Goal: Communication & Community: Answer question/provide support

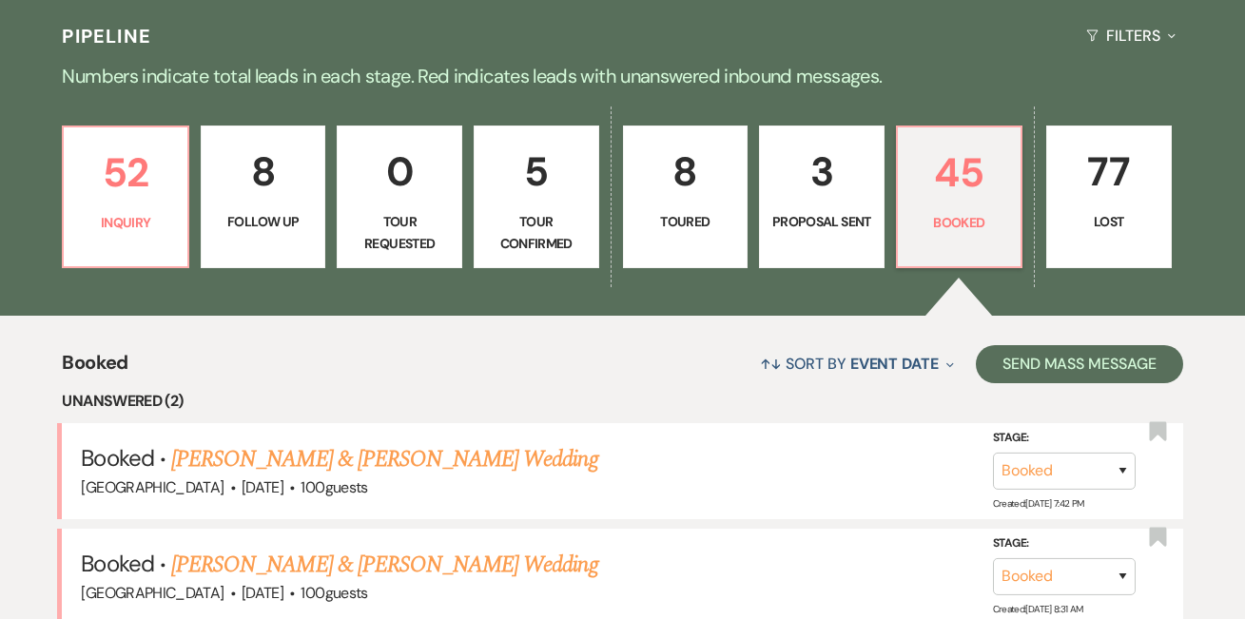
scroll to position [441, 0]
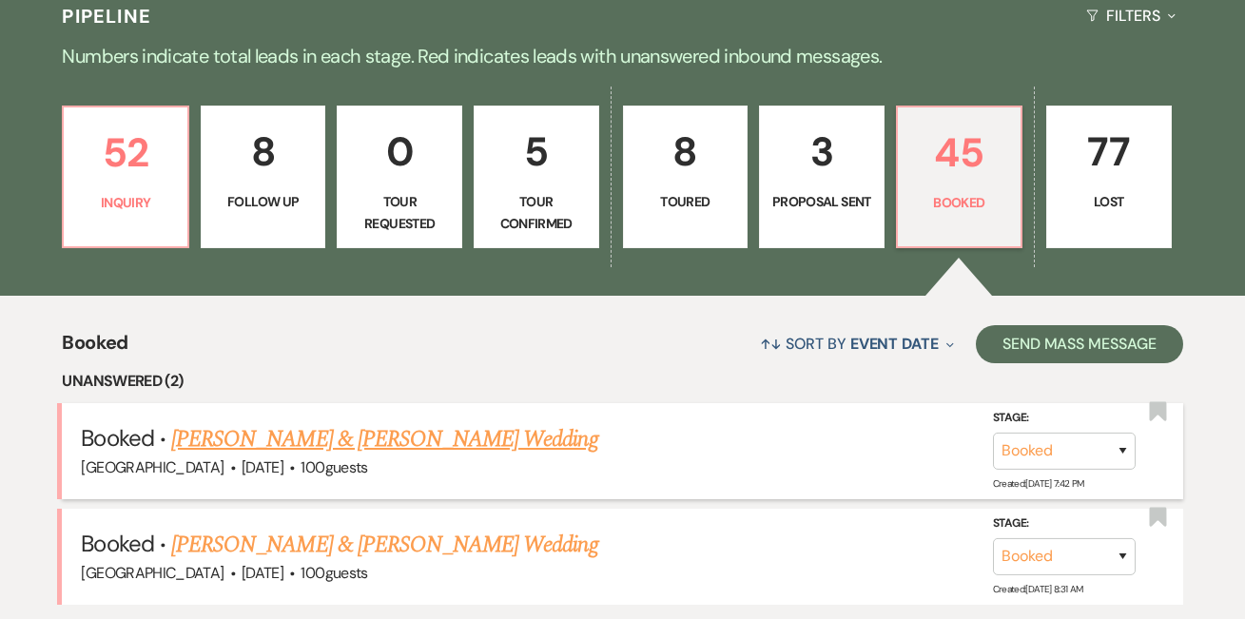
click at [473, 431] on link "[PERSON_NAME] & [PERSON_NAME] Wedding" at bounding box center [384, 439] width 426 height 34
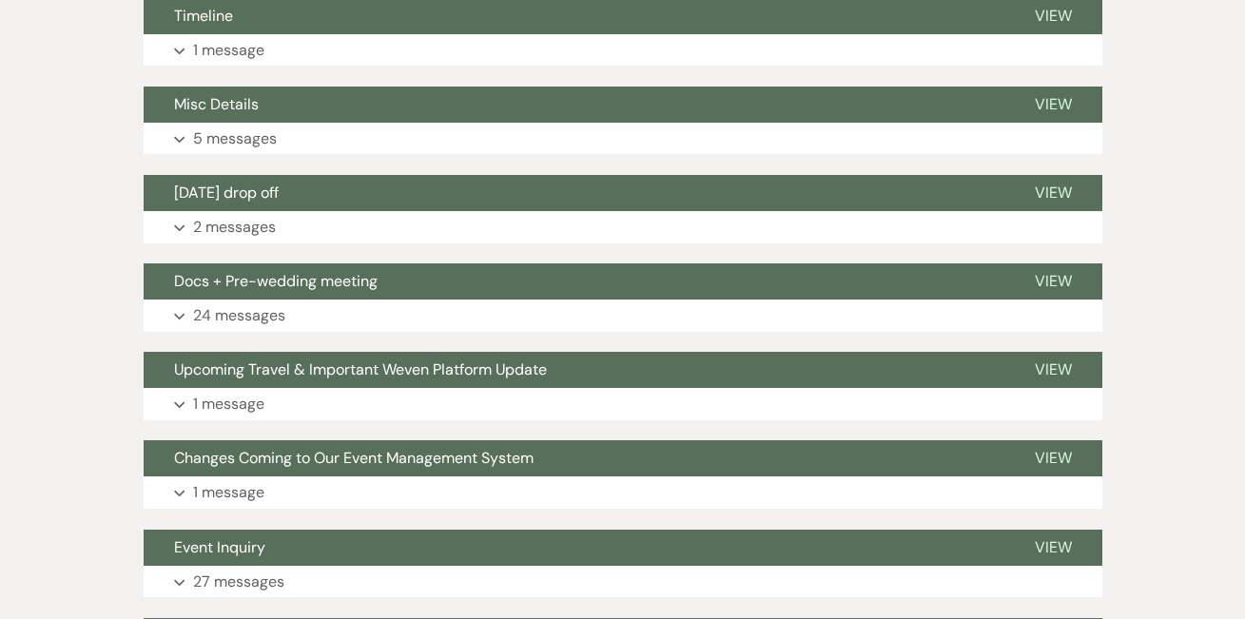
scroll to position [970, 0]
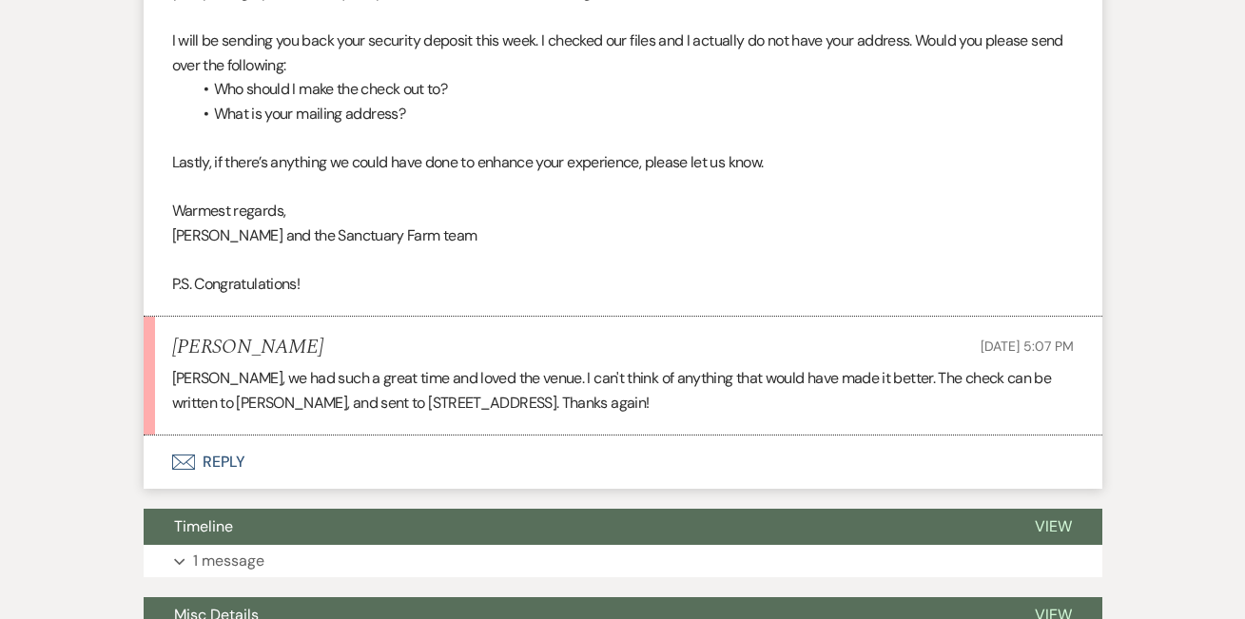
click at [253, 457] on button "Envelope Reply" at bounding box center [623, 462] width 959 height 53
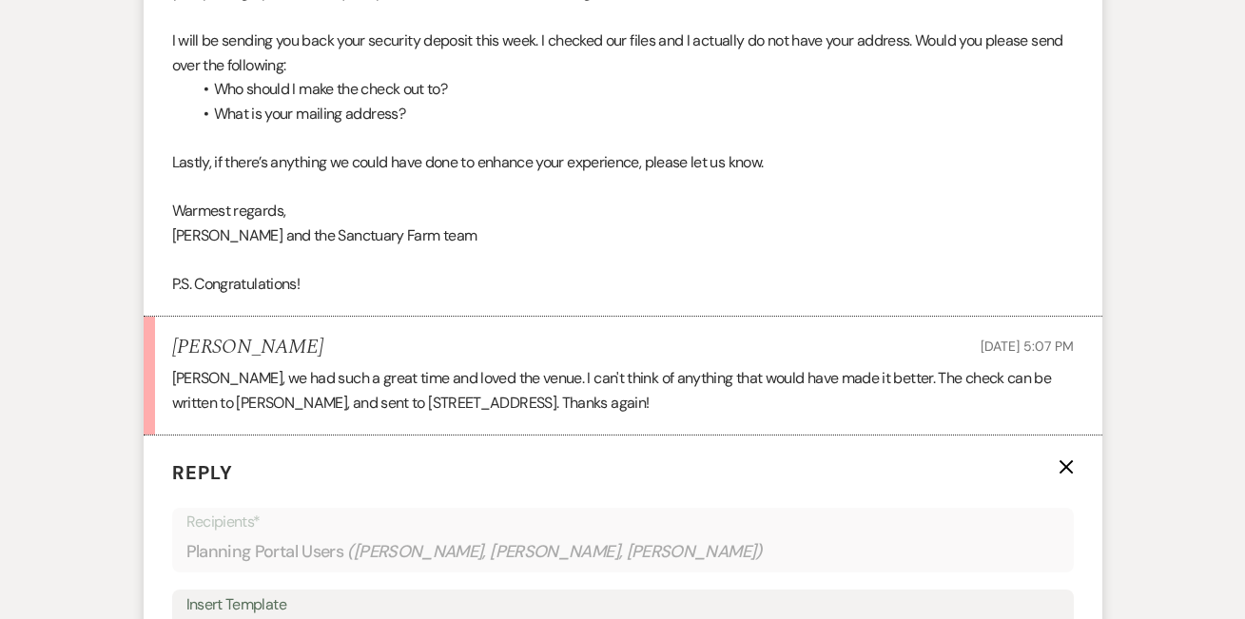
scroll to position [1300, 0]
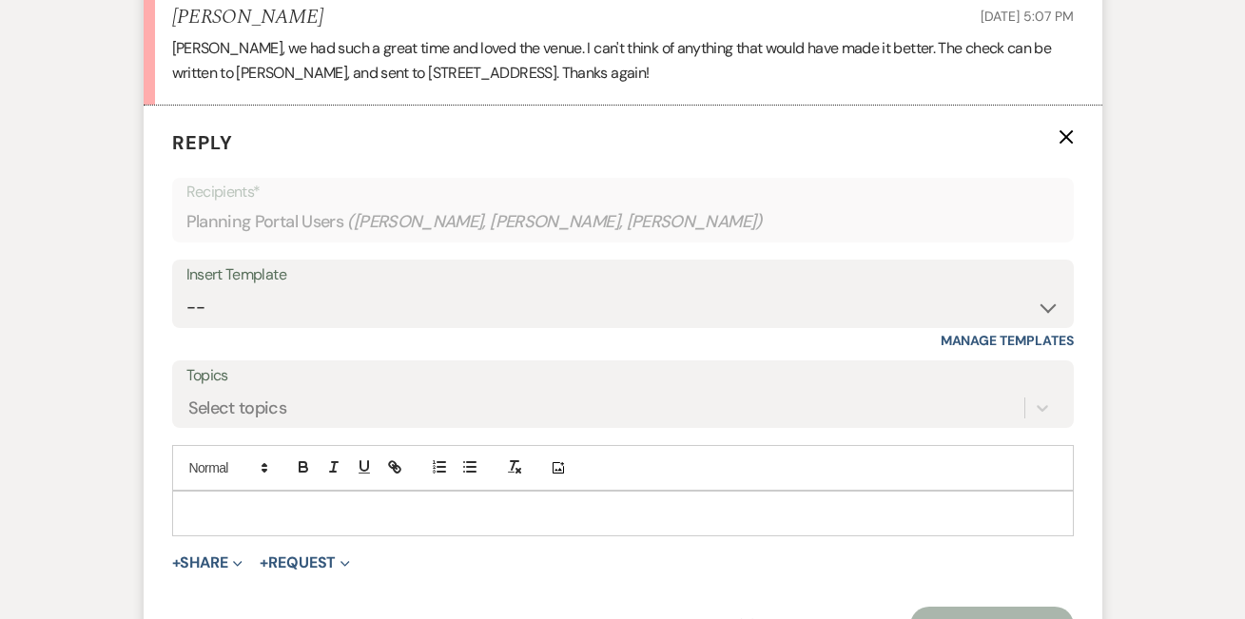
click at [239, 515] on p at bounding box center [623, 513] width 872 height 21
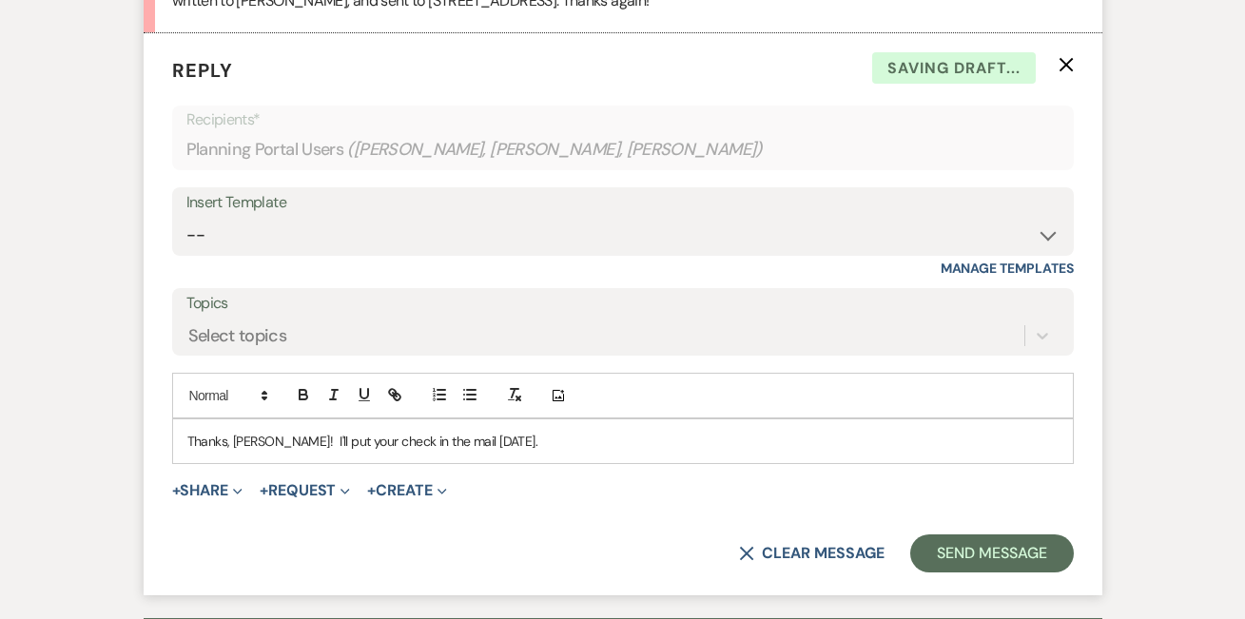
scroll to position [1378, 0]
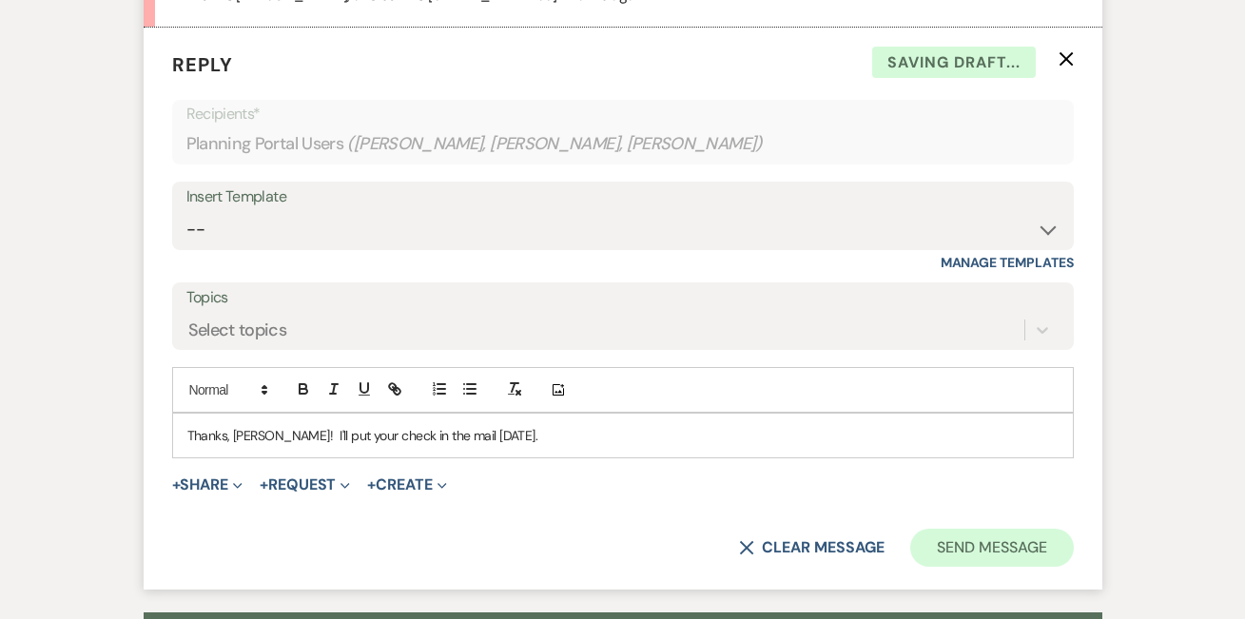
click at [996, 553] on button "Send Message" at bounding box center [992, 548] width 163 height 38
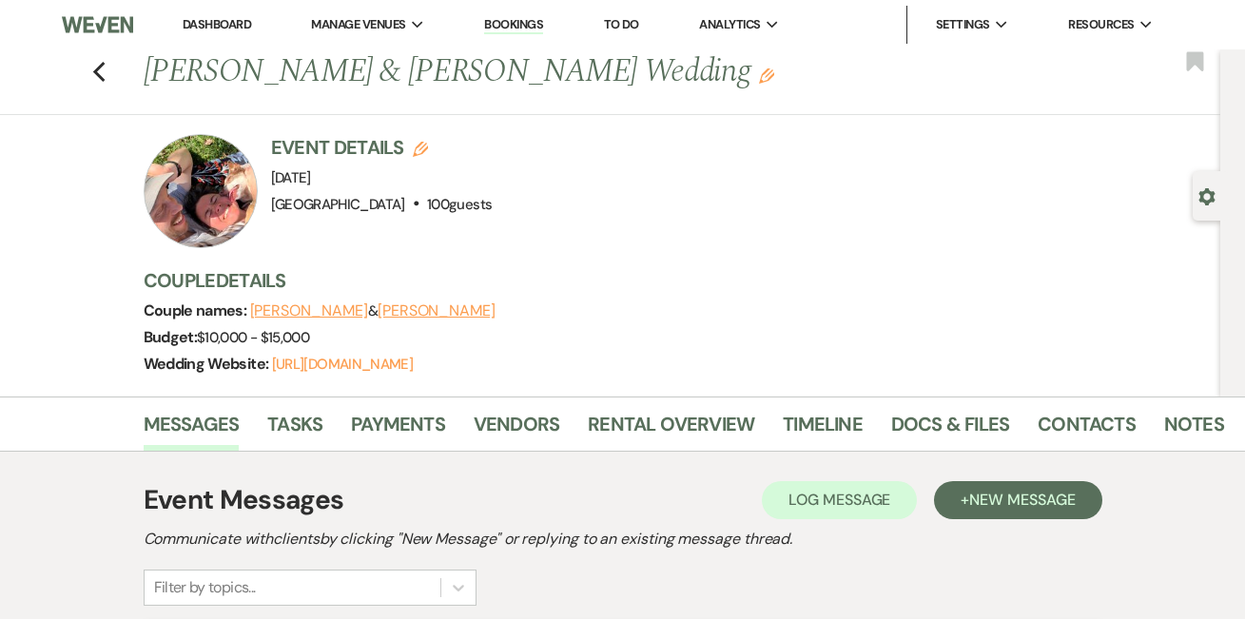
scroll to position [0, 0]
click at [207, 18] on link "Dashboard" at bounding box center [217, 24] width 69 height 16
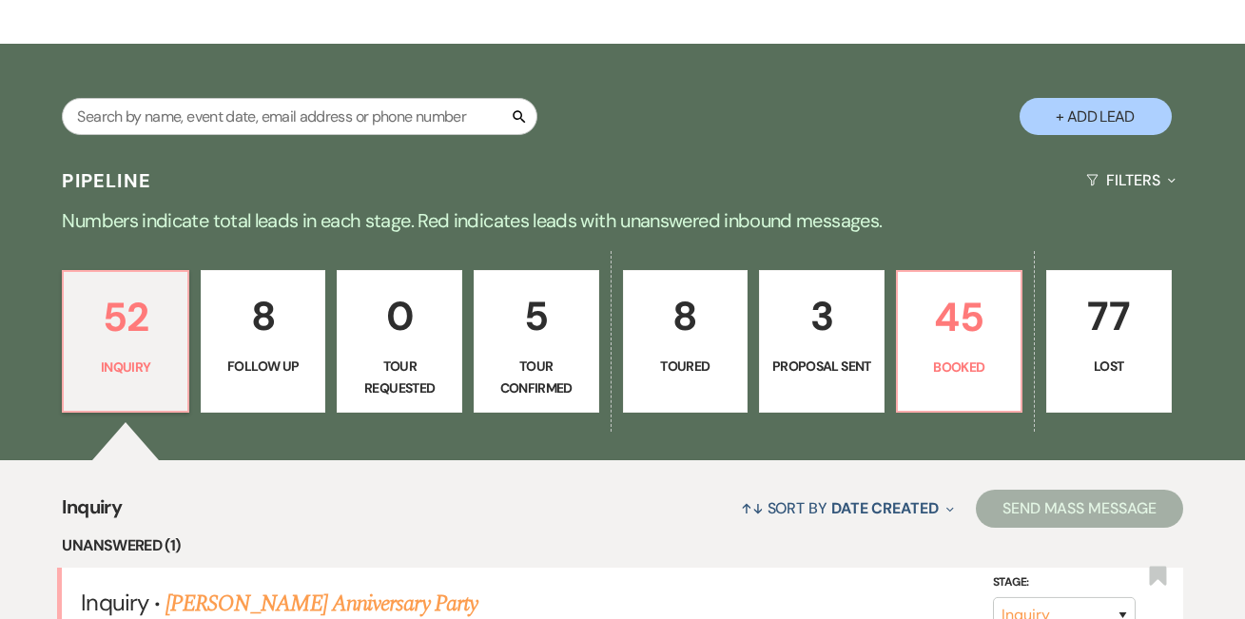
scroll to position [467, 0]
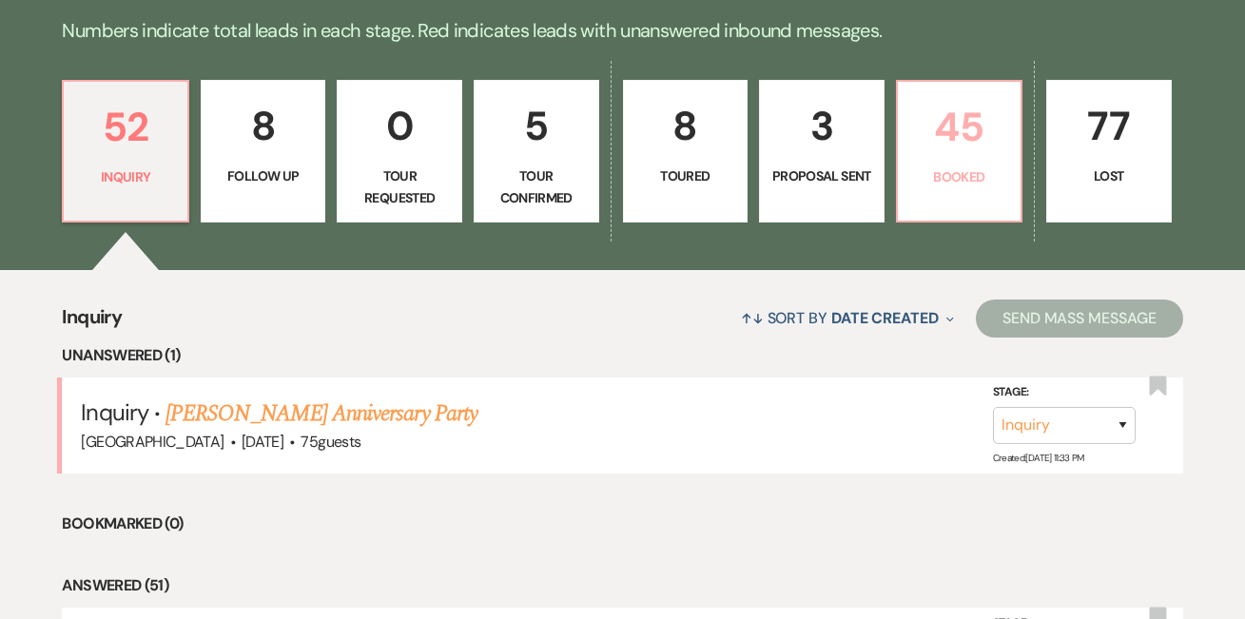
click at [972, 152] on p "45" at bounding box center [960, 127] width 101 height 64
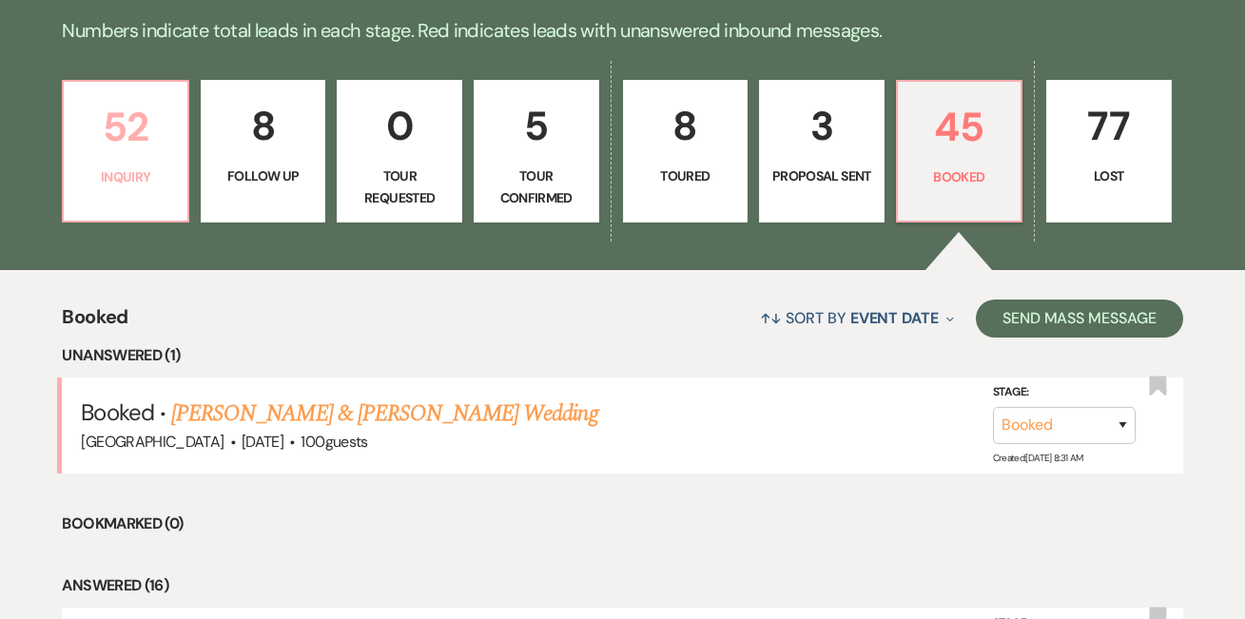
click at [139, 201] on link "52 Inquiry" at bounding box center [125, 151] width 127 height 143
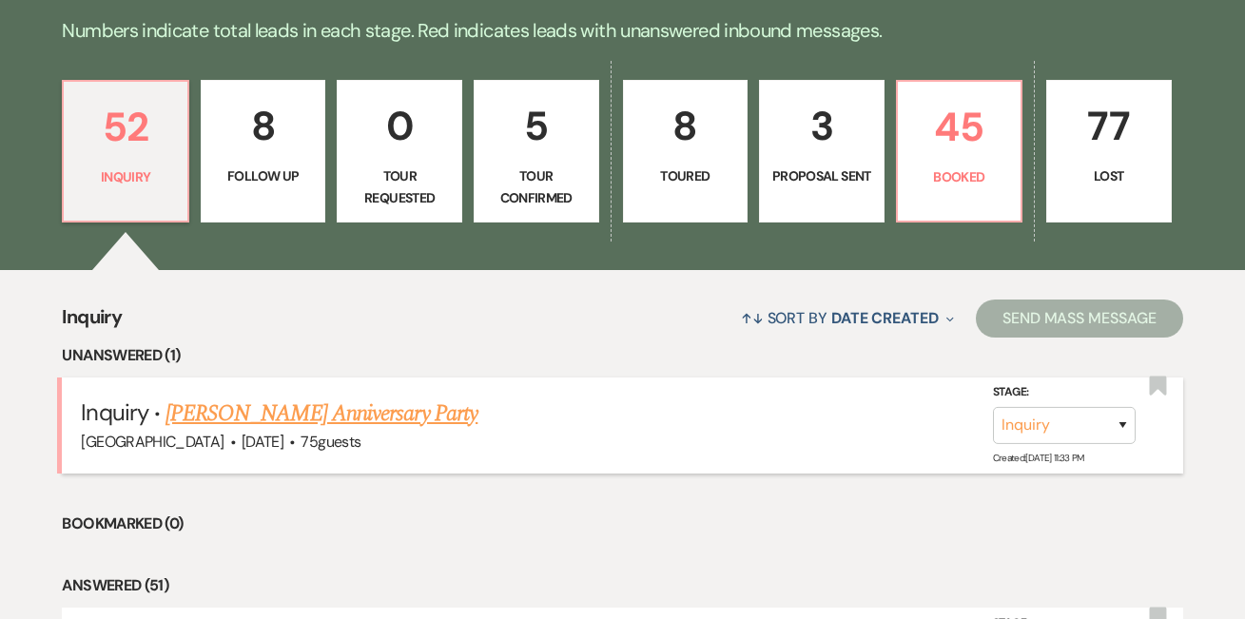
click at [225, 412] on link "[PERSON_NAME] Anniversary Party" at bounding box center [322, 414] width 312 height 34
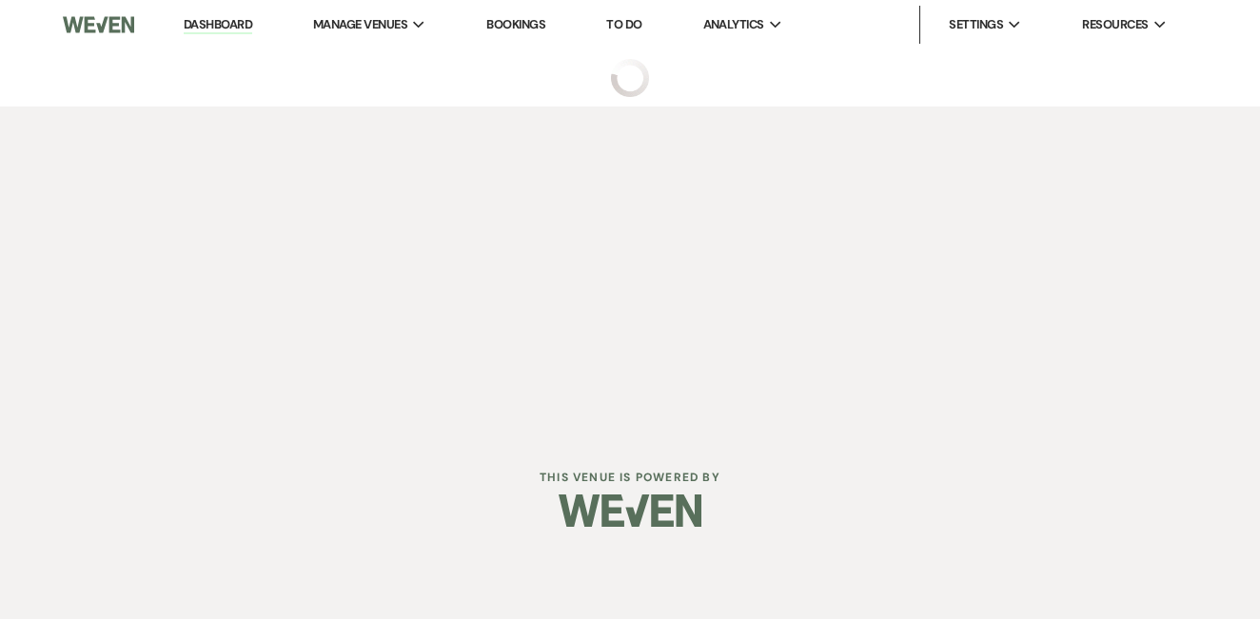
select select "5"
select select "17"
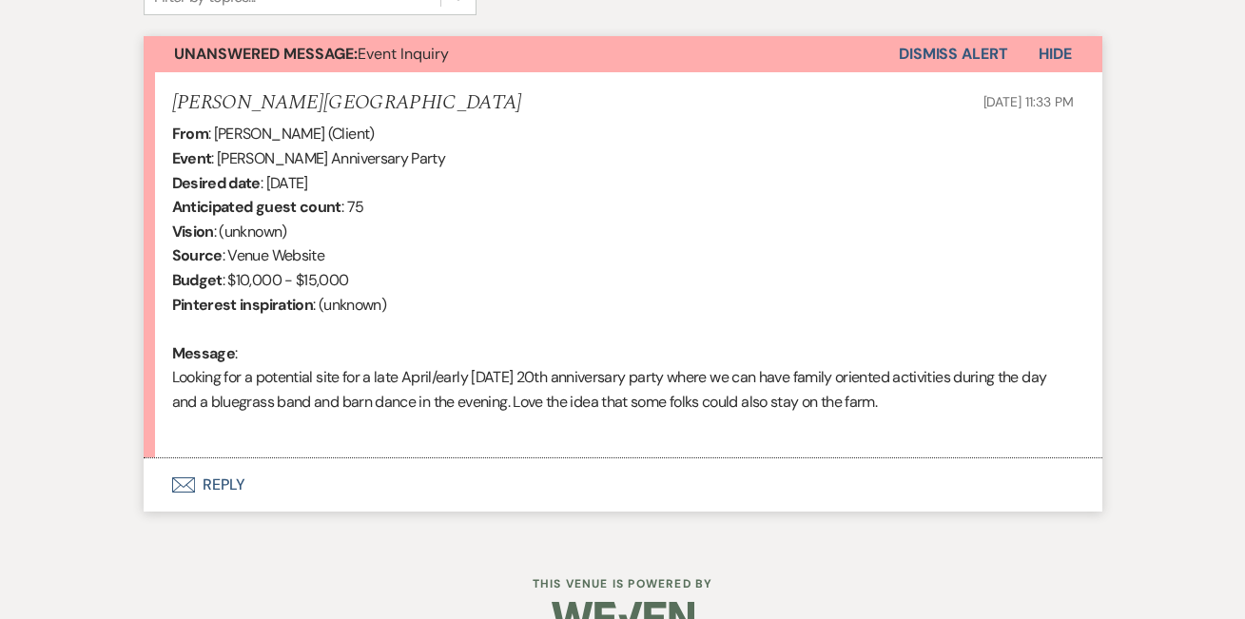
scroll to position [657, 0]
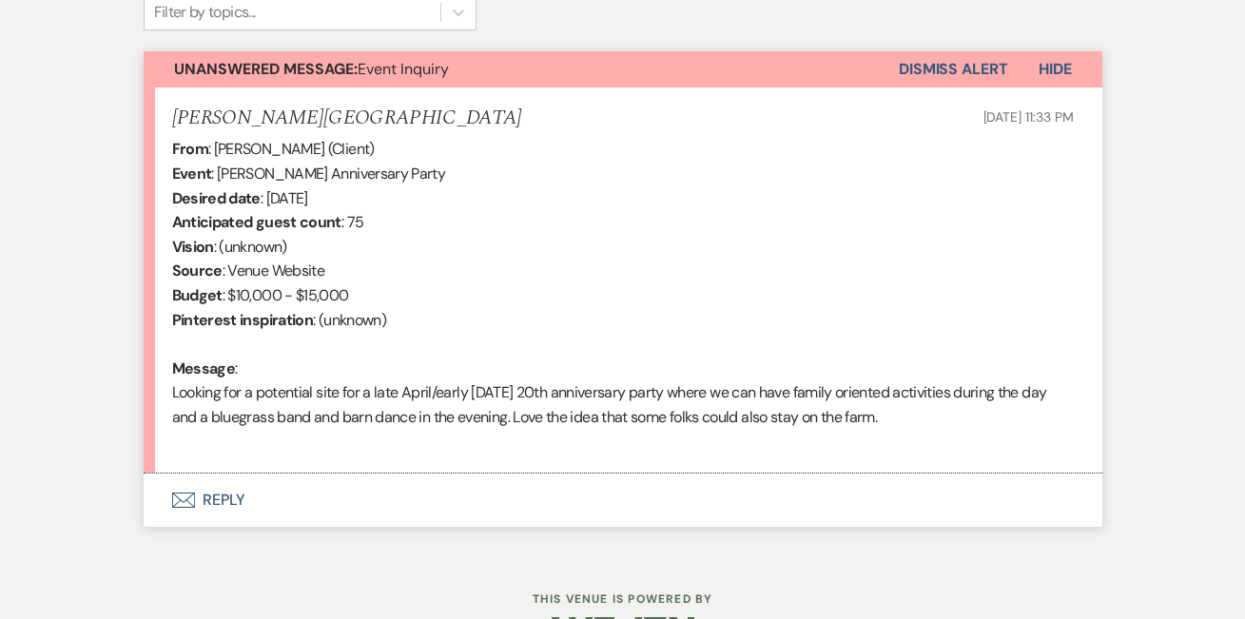
click at [197, 487] on button "Envelope Reply" at bounding box center [623, 500] width 959 height 53
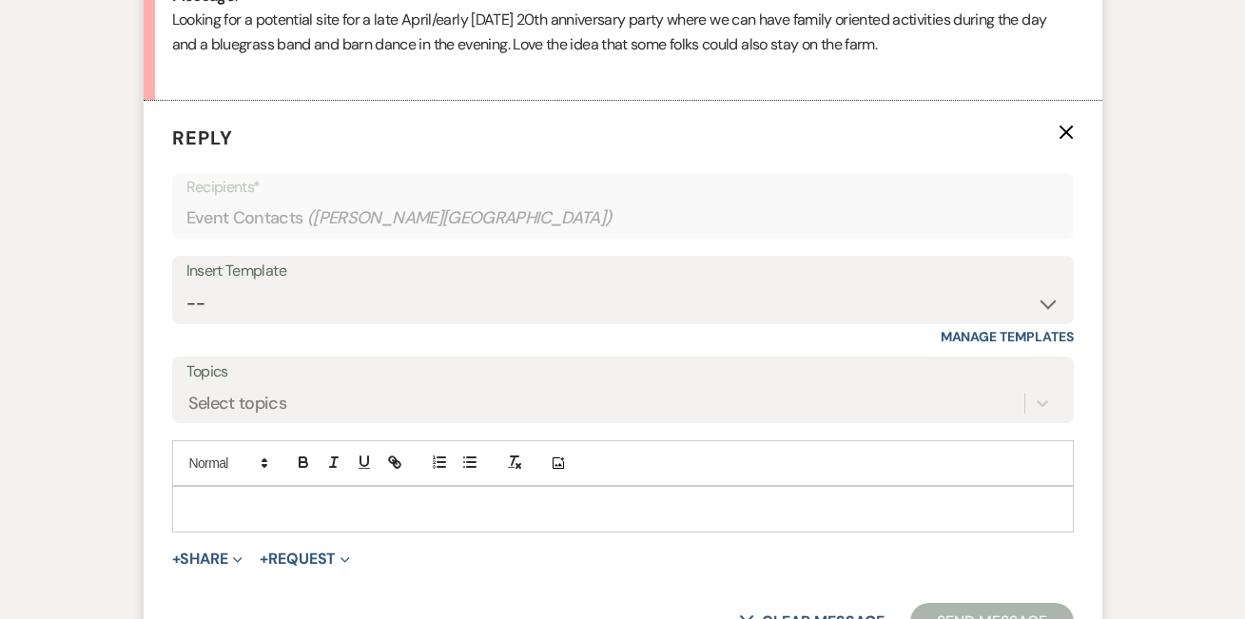
scroll to position [1093, 0]
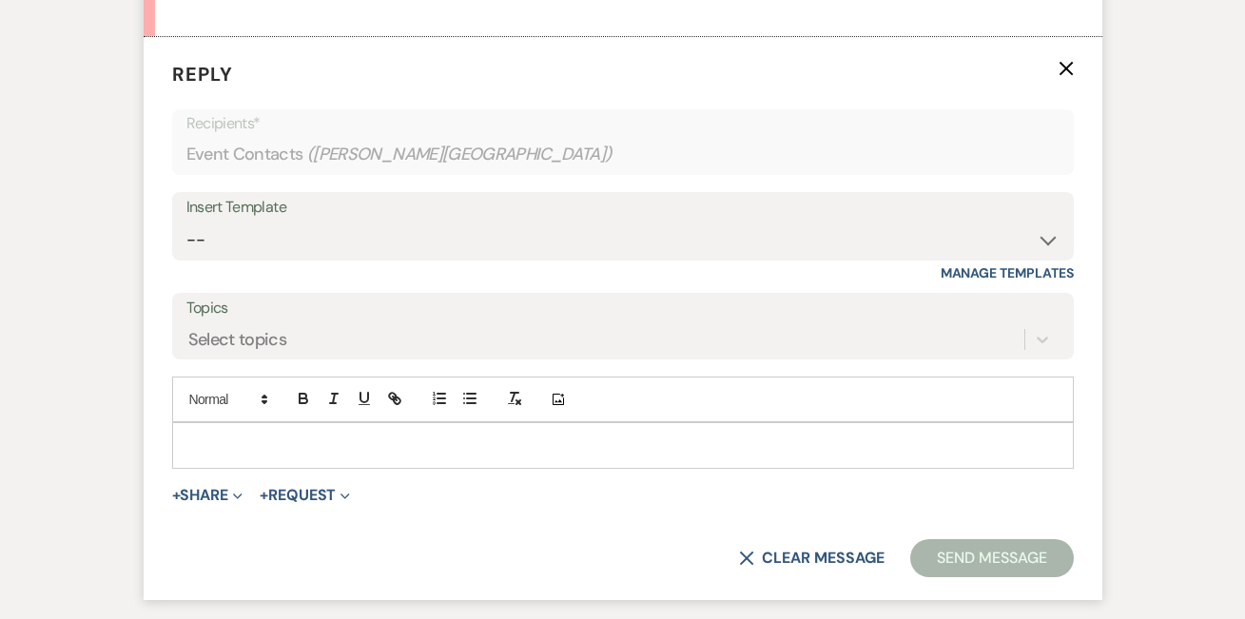
click at [265, 439] on p at bounding box center [623, 445] width 872 height 21
click at [202, 488] on button "+ Share Expand" at bounding box center [207, 495] width 71 height 15
click at [211, 441] on p at bounding box center [623, 445] width 872 height 21
select select "6211"
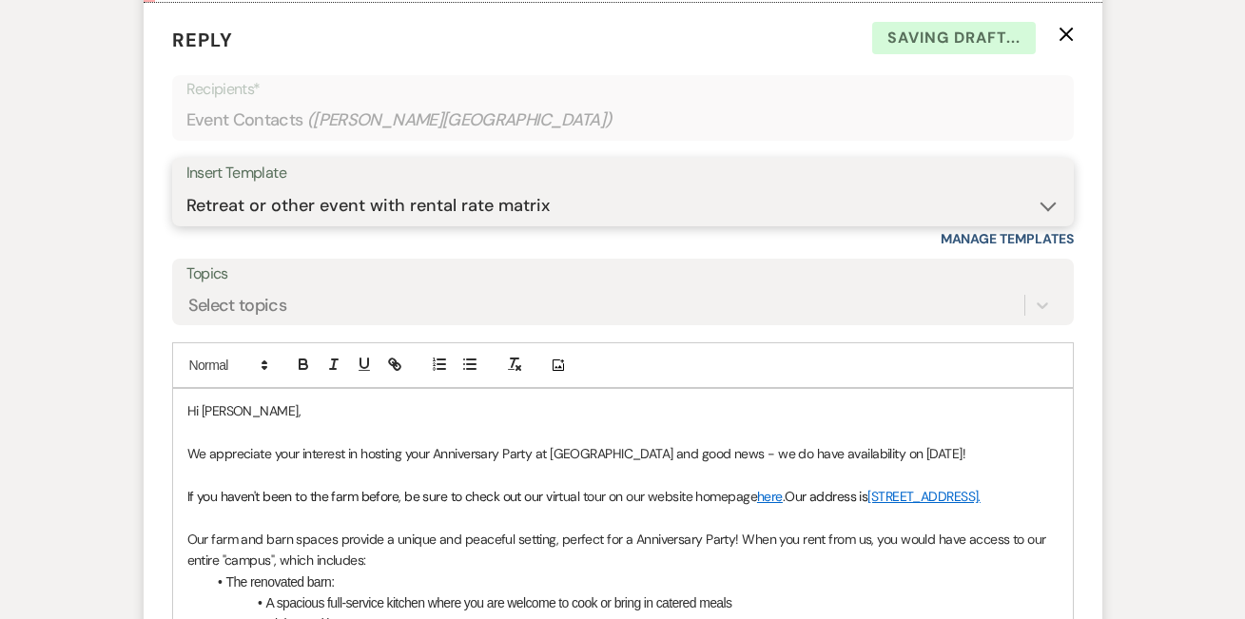
scroll to position [1129, 0]
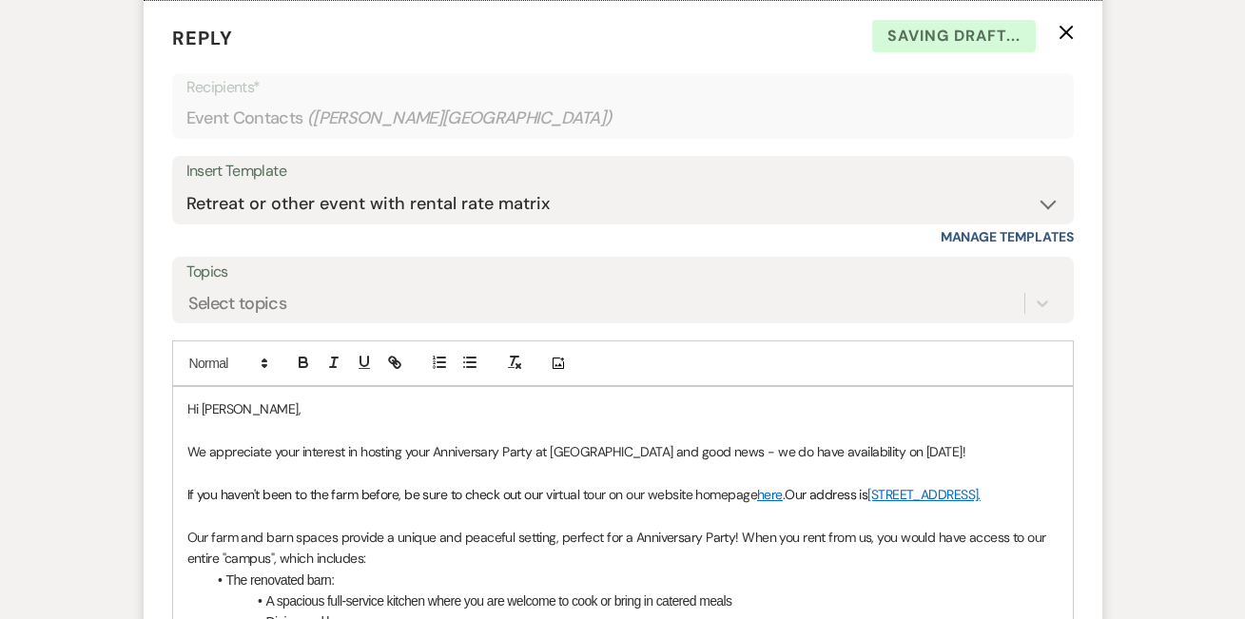
click at [220, 446] on span "We appreciate your interest in hosting your Anniversary Party at [GEOGRAPHIC_DA…" at bounding box center [487, 451] width 601 height 17
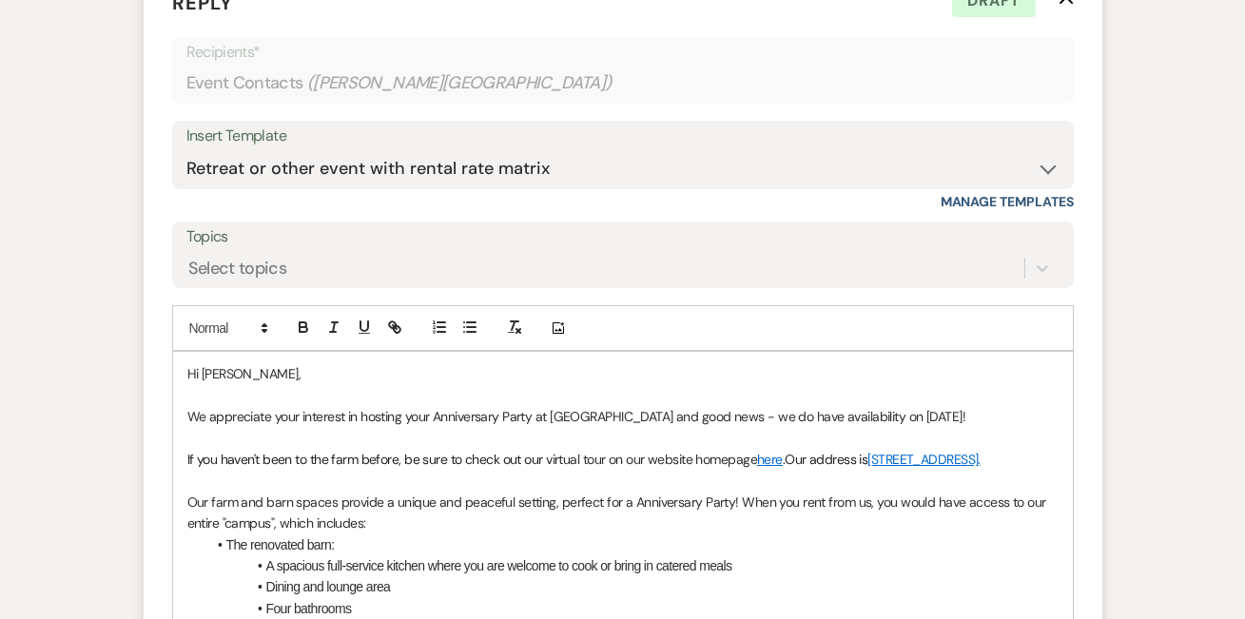
scroll to position [1175, 0]
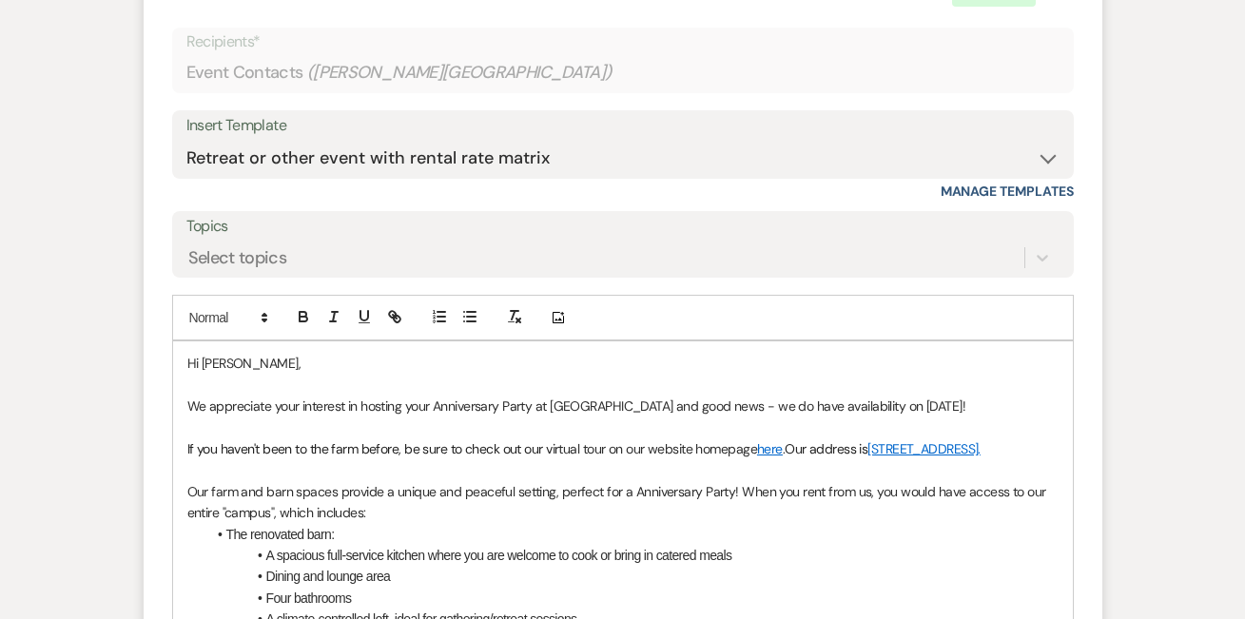
click at [958, 398] on span "e do have availability on [DATE]!" at bounding box center [878, 406] width 178 height 17
drag, startPoint x: 958, startPoint y: 395, endPoint x: 890, endPoint y: 395, distance: 68.5
click at [890, 398] on span "e do have availability on [DATE] as well as !" at bounding box center [908, 406] width 239 height 17
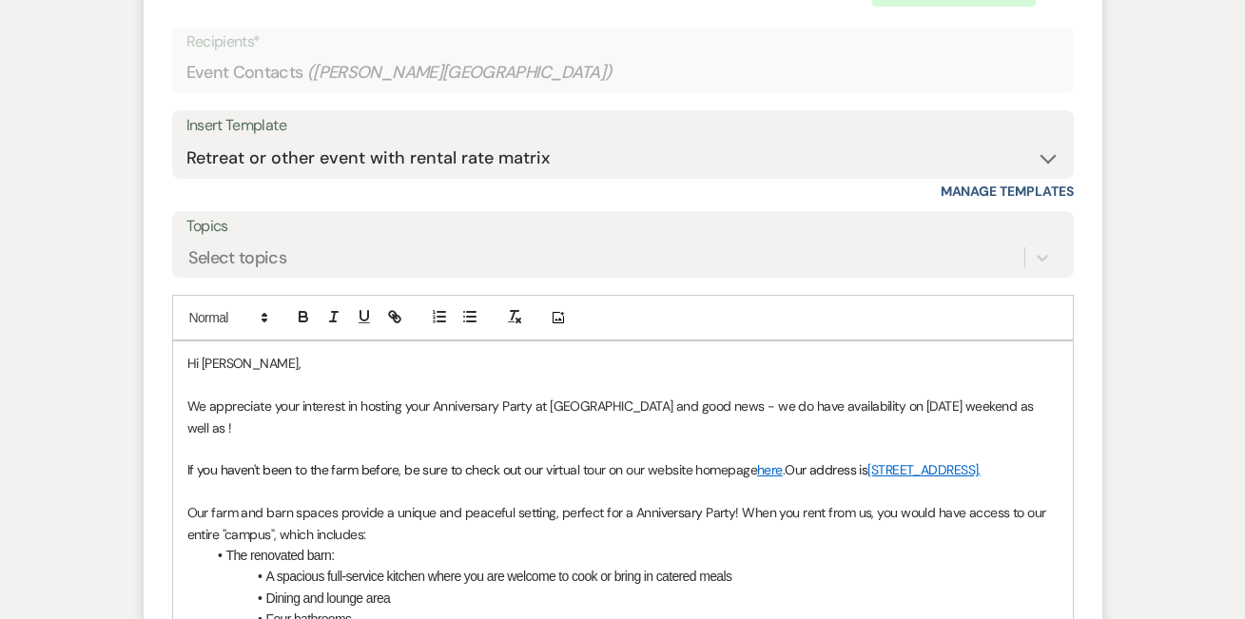
click at [226, 413] on span "e do have availability on [DATE] weekend as well as !" at bounding box center [612, 417] width 850 height 38
click at [284, 398] on span "We appreciate your interest in hosting your Anniversary Party at [GEOGRAPHIC_DA…" at bounding box center [487, 406] width 601 height 17
drag, startPoint x: 263, startPoint y: 394, endPoint x: 178, endPoint y: 394, distance: 84.7
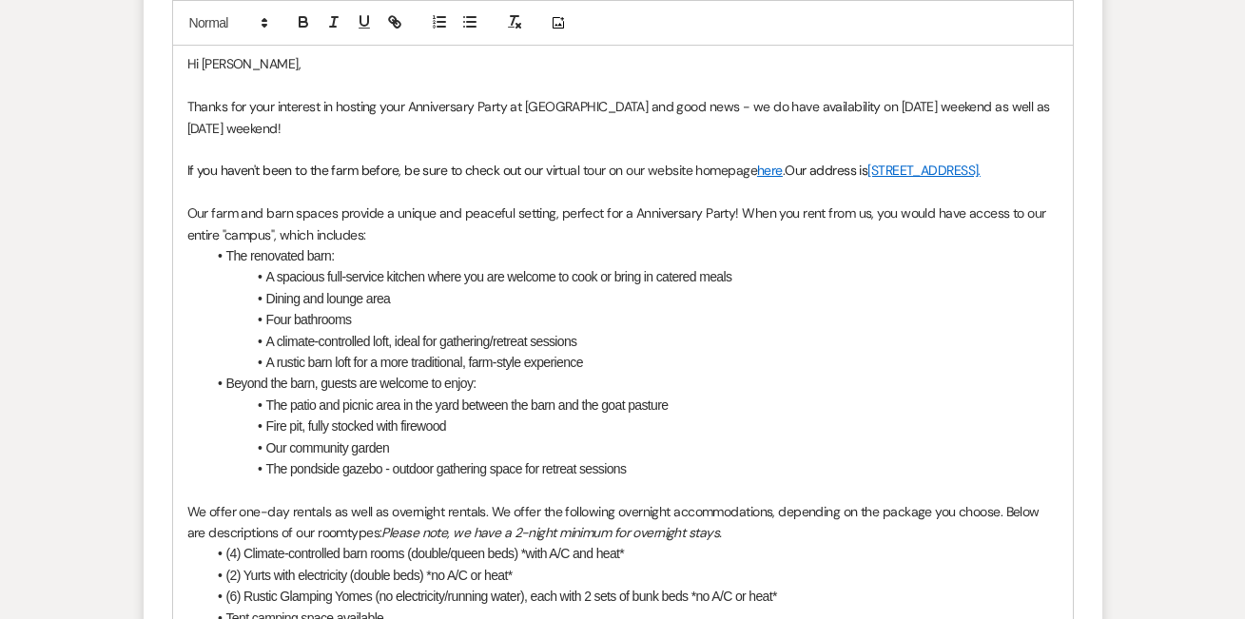
scroll to position [1479, 0]
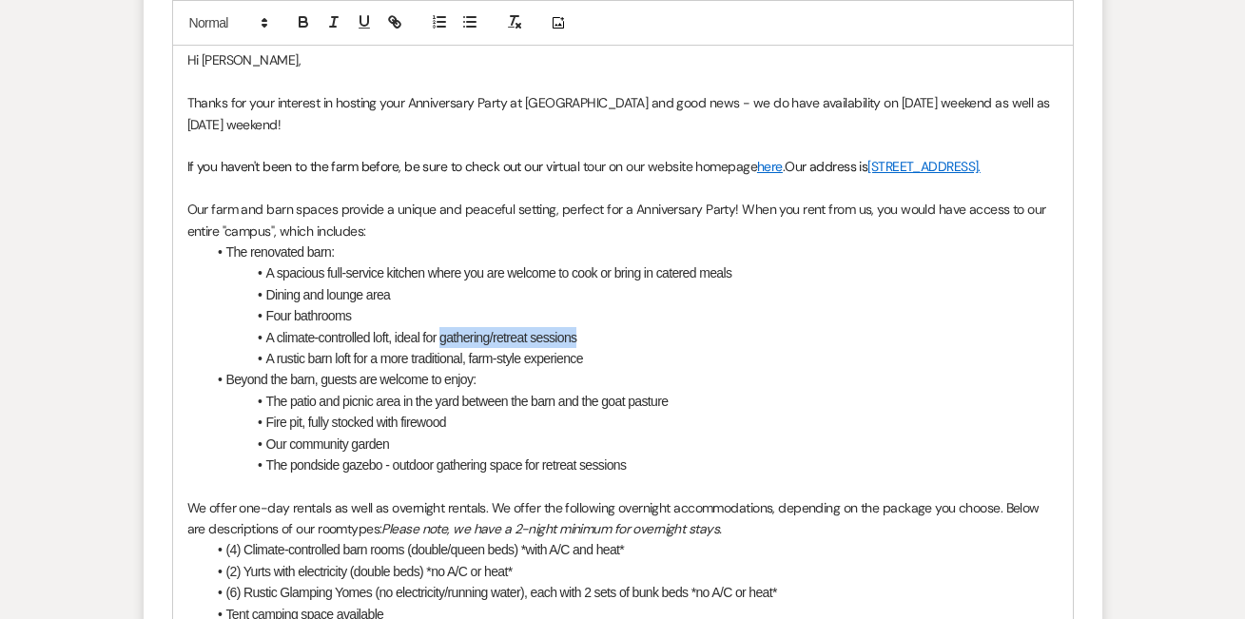
drag, startPoint x: 445, startPoint y: 342, endPoint x: 582, endPoint y: 343, distance: 137.0
click at [582, 343] on li "A climate-controlled loft, ideal for gathering/retreat sessions" at bounding box center [632, 337] width 853 height 21
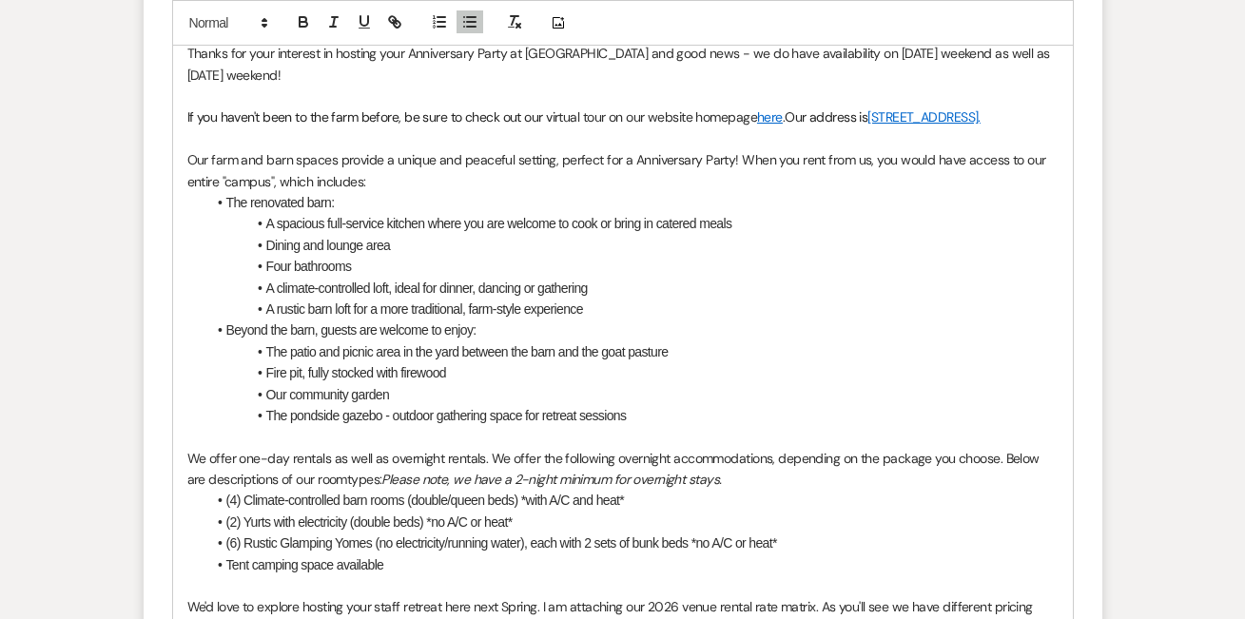
scroll to position [1531, 0]
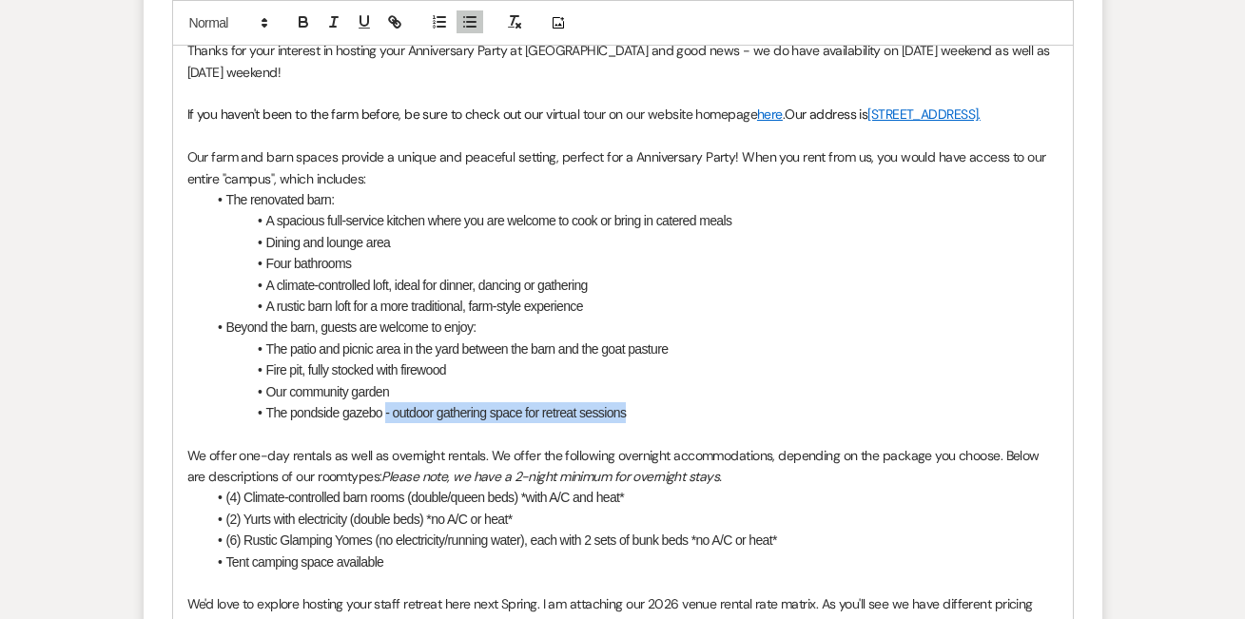
drag, startPoint x: 671, startPoint y: 413, endPoint x: 390, endPoint y: 421, distance: 280.8
click at [390, 421] on li "The pondside gazebo - outdoor gathering space for retreat sessions" at bounding box center [632, 412] width 853 height 21
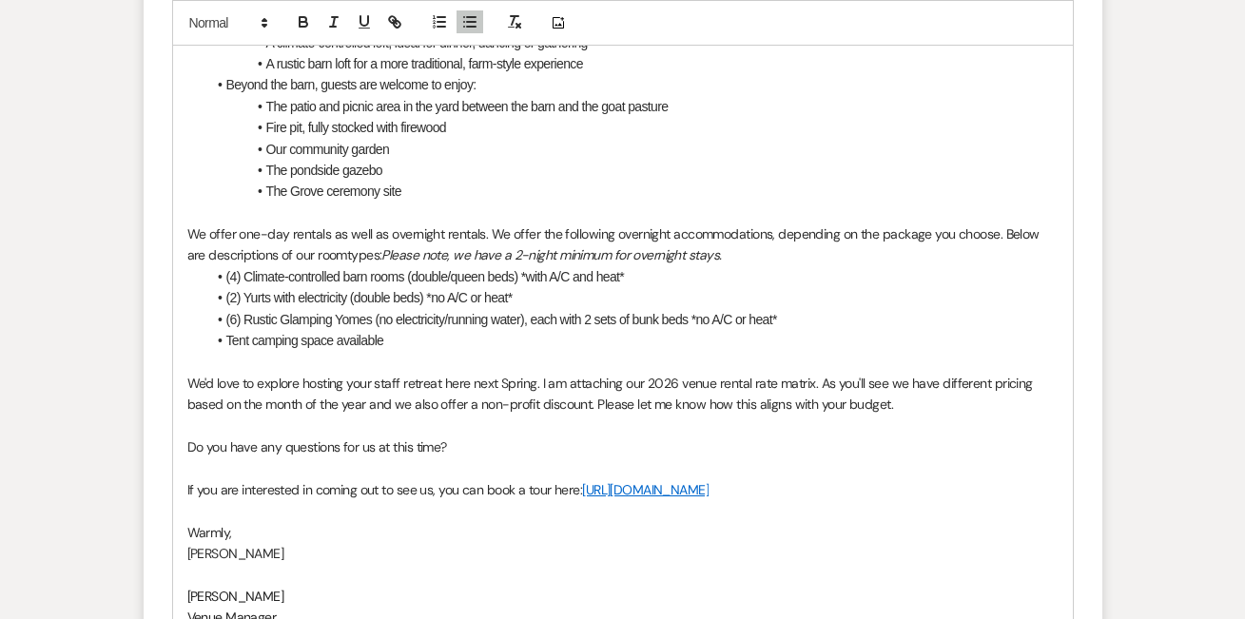
scroll to position [1775, 0]
click at [373, 378] on span "We'd love to explore hosting your staff retreat here next Spring. I am attachin…" at bounding box center [612, 392] width 850 height 38
drag, startPoint x: 375, startPoint y: 379, endPoint x: 439, endPoint y: 376, distance: 63.8
click at [439, 376] on span "We'd love to explore hosting your staff retreat here next Spring. I am attachin…" at bounding box center [612, 392] width 850 height 38
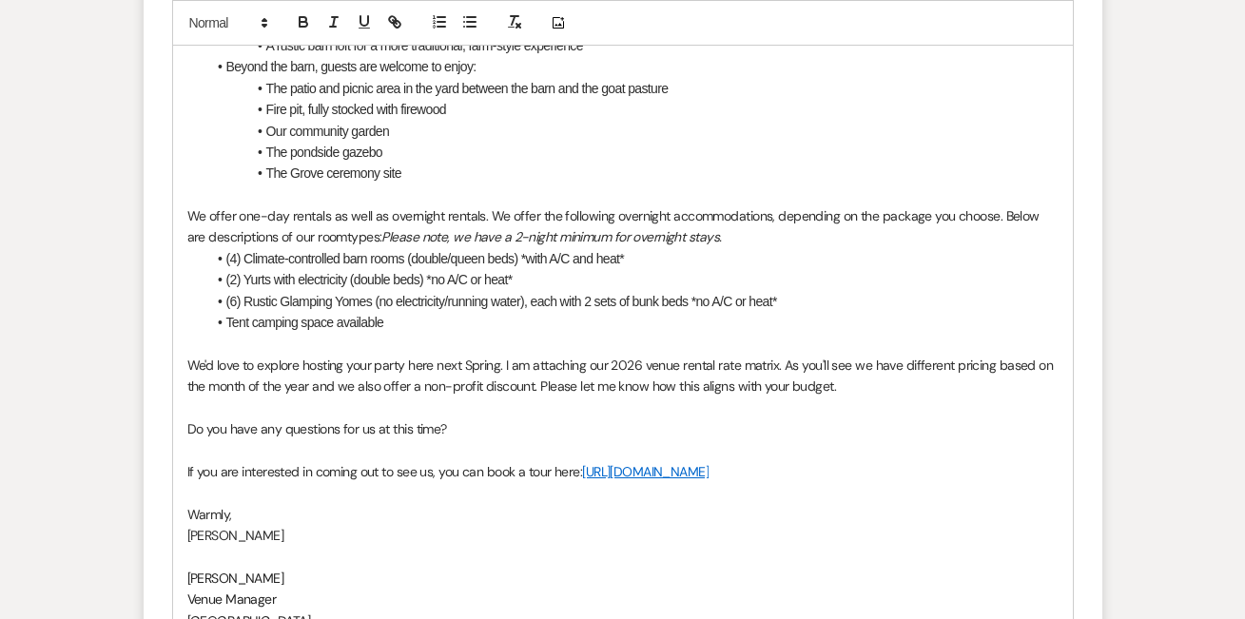
scroll to position [1804, 0]
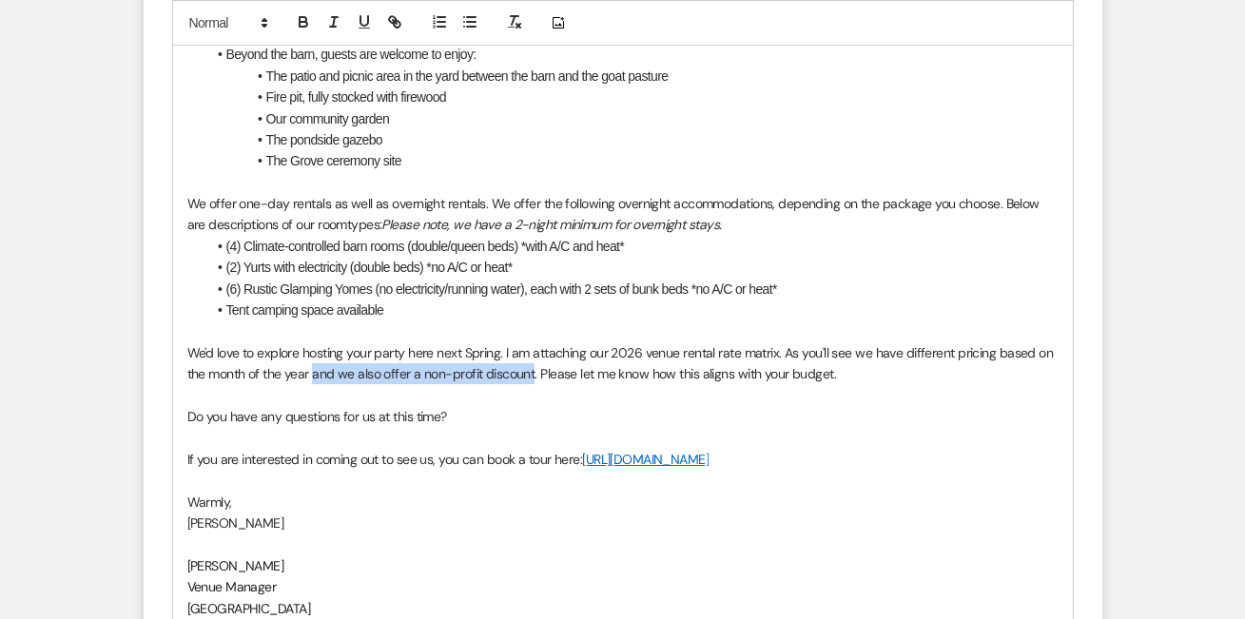
drag, startPoint x: 534, startPoint y: 372, endPoint x: 313, endPoint y: 374, distance: 220.7
click at [312, 374] on span "We'd love to explore hosting your party here next Spring. I am attaching our 20…" at bounding box center [622, 363] width 870 height 38
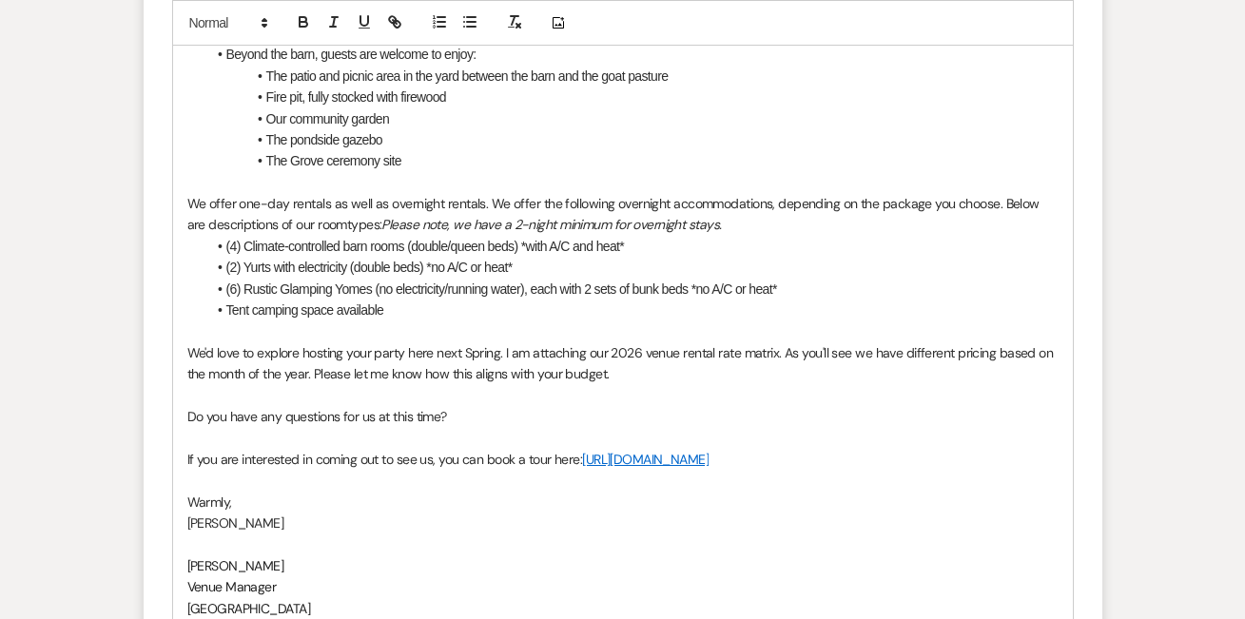
click at [489, 371] on span "We'd love to explore hosting your party here next Spring. I am attaching our 20…" at bounding box center [622, 363] width 870 height 38
click at [596, 401] on p at bounding box center [623, 395] width 872 height 21
click at [623, 372] on p "We'd love to explore hosting your party here next Spring. I am attaching our 20…" at bounding box center [623, 364] width 872 height 43
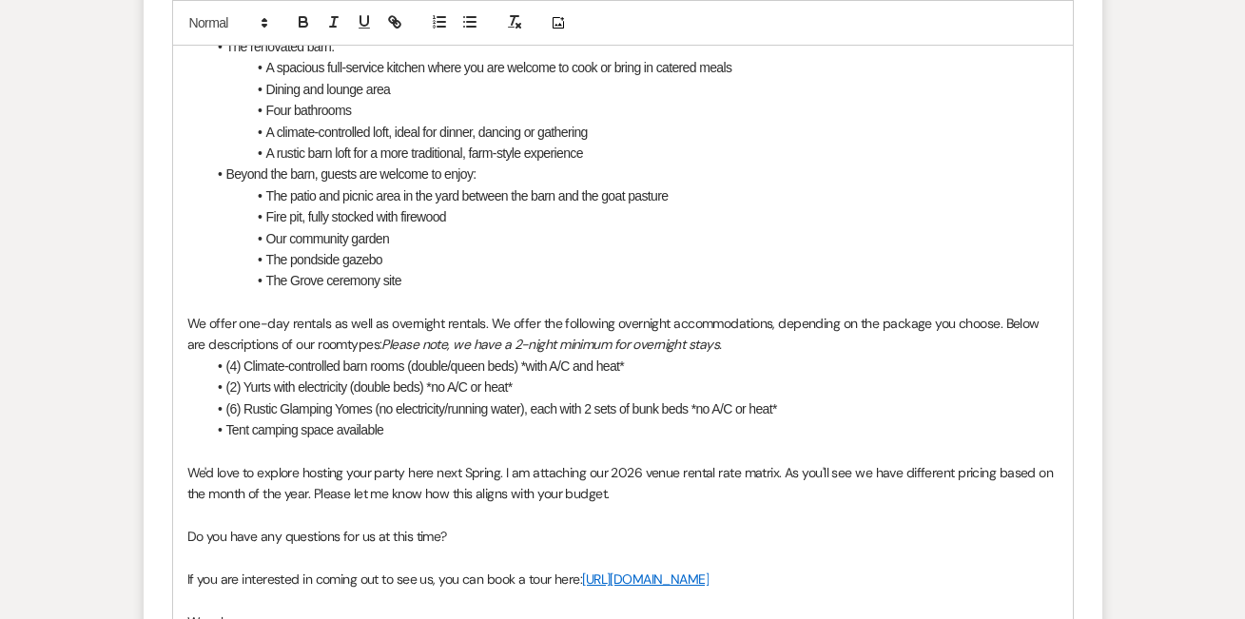
scroll to position [1690, 0]
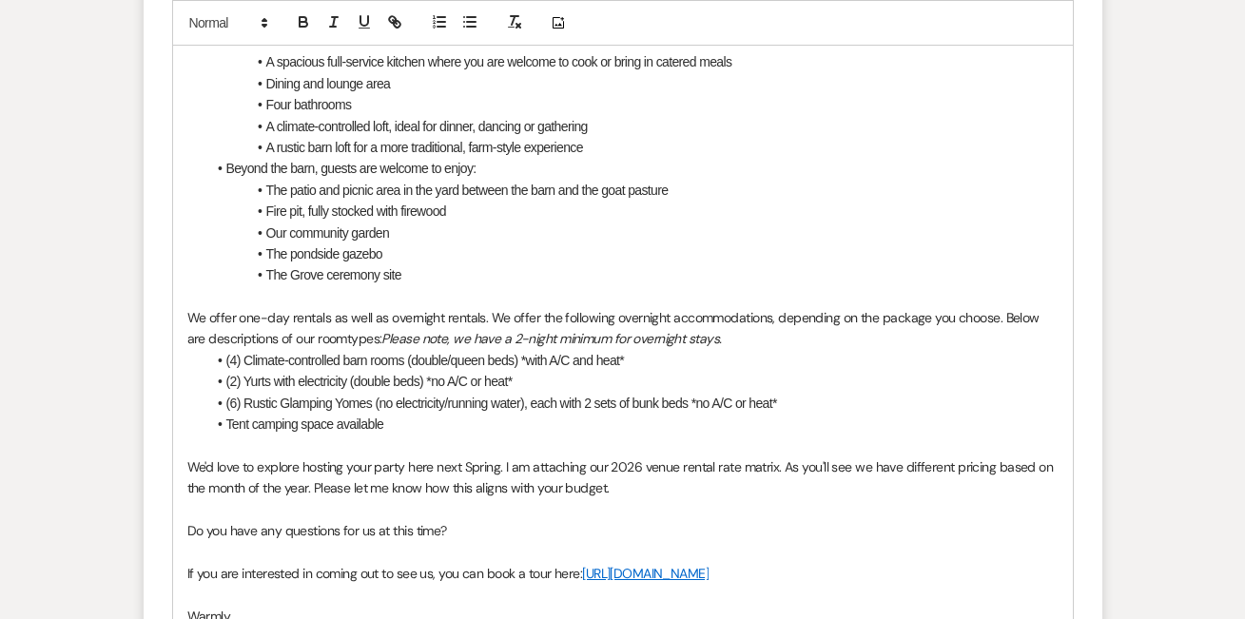
click at [786, 468] on span "We'd love to explore hosting your party here next Spring. I am attaching our 20…" at bounding box center [622, 478] width 870 height 38
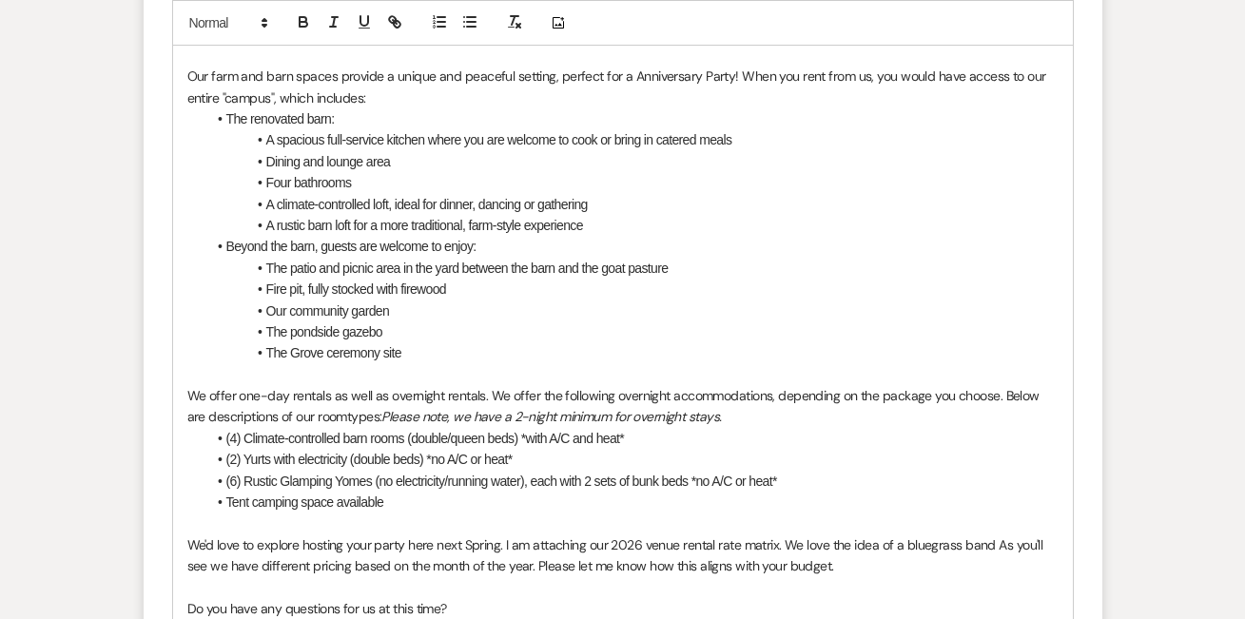
scroll to position [1616, 0]
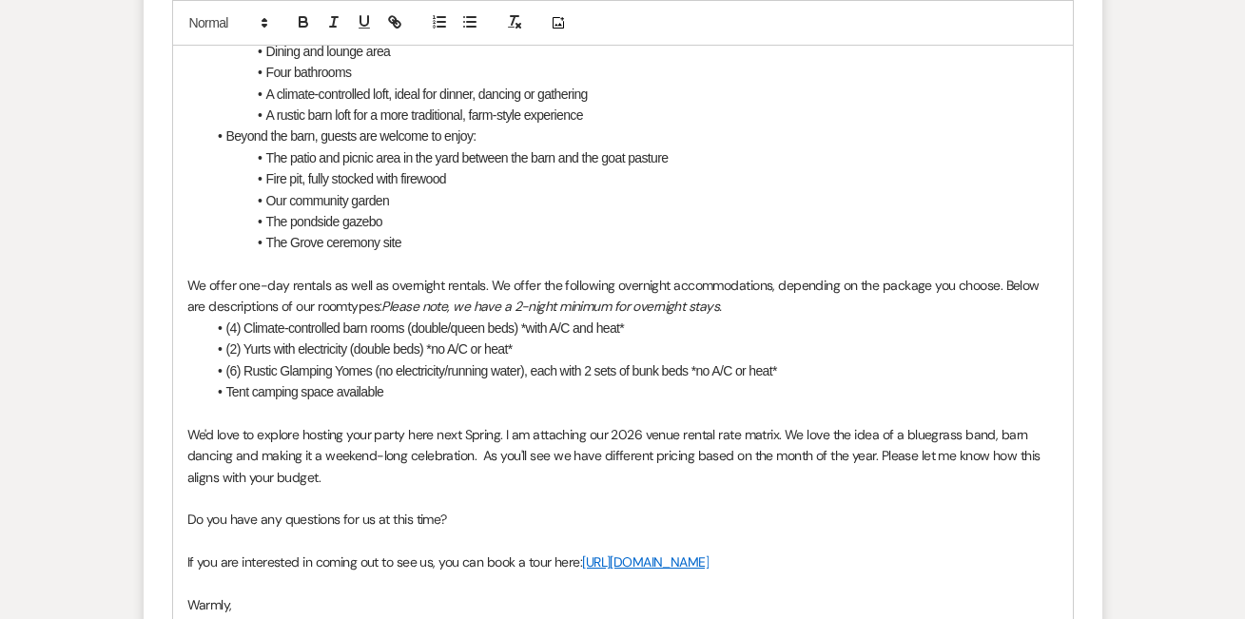
click at [886, 480] on p "We'd love to explore hosting your party here next Spring. I am attaching our 20…" at bounding box center [623, 456] width 872 height 64
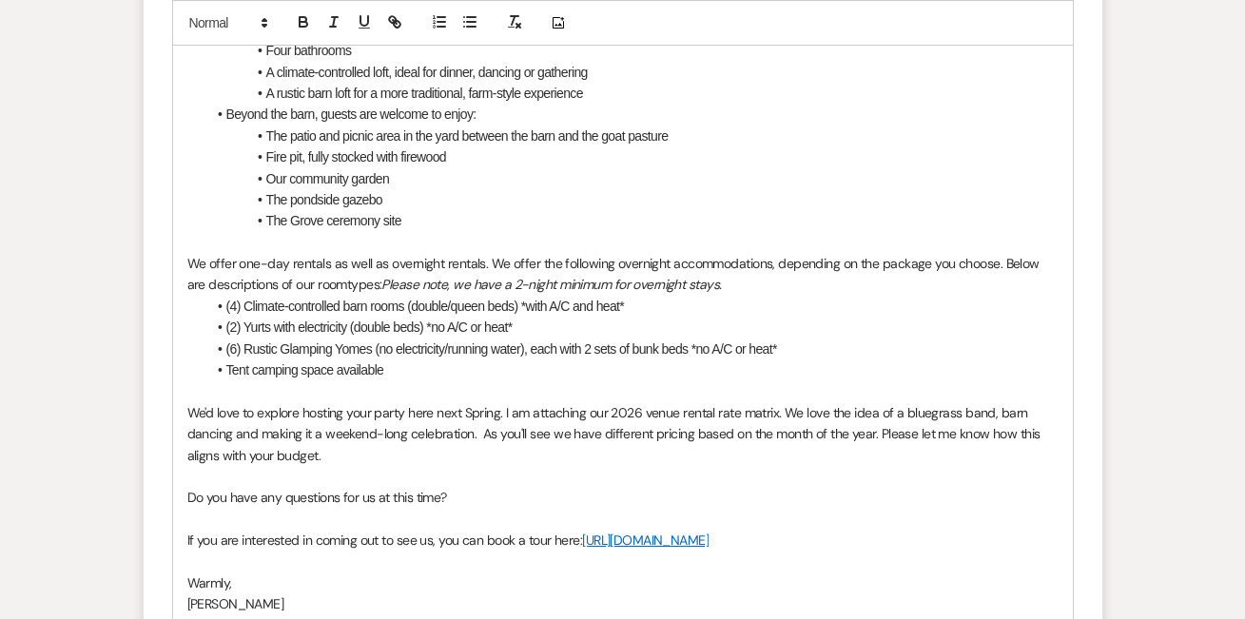
scroll to position [1755, 0]
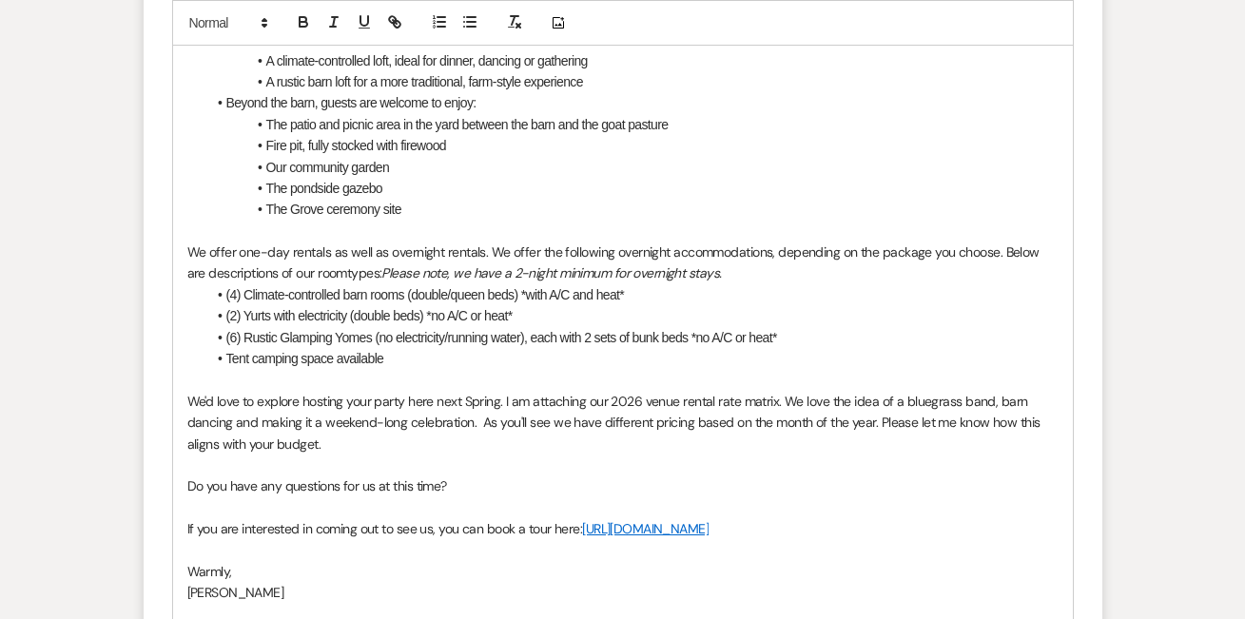
click at [902, 401] on span "We'd love to explore hosting your party here next Spring. I am attaching our 20…" at bounding box center [615, 423] width 856 height 60
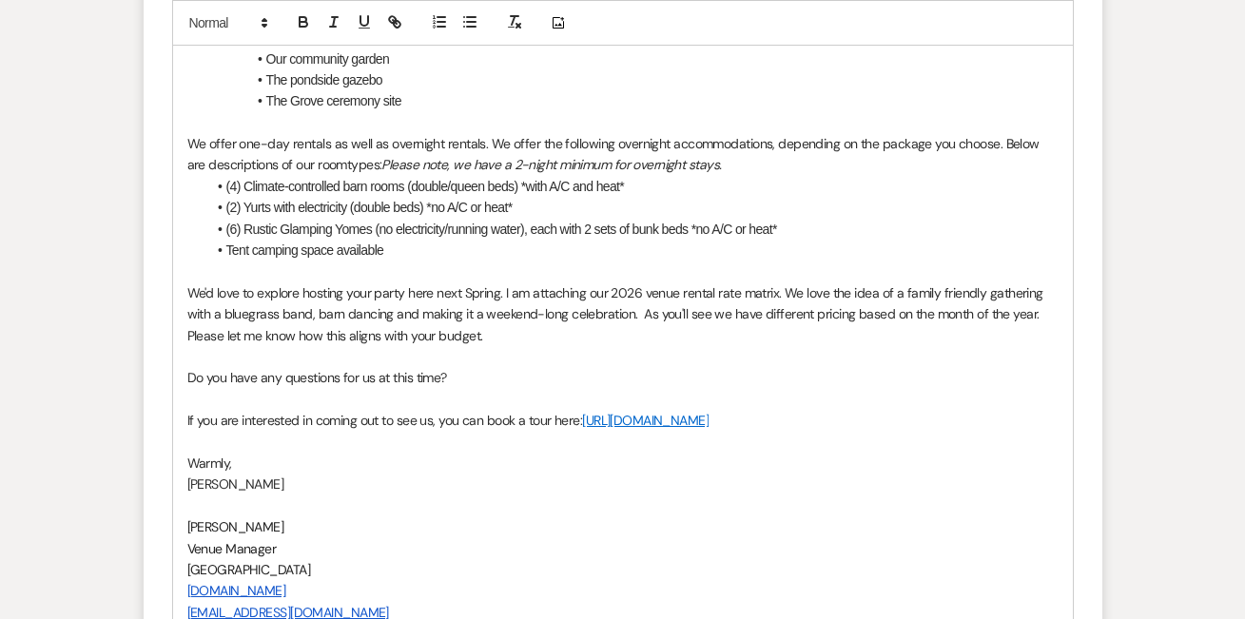
click at [519, 369] on p "Do you have any questions for us at this time?" at bounding box center [623, 377] width 872 height 21
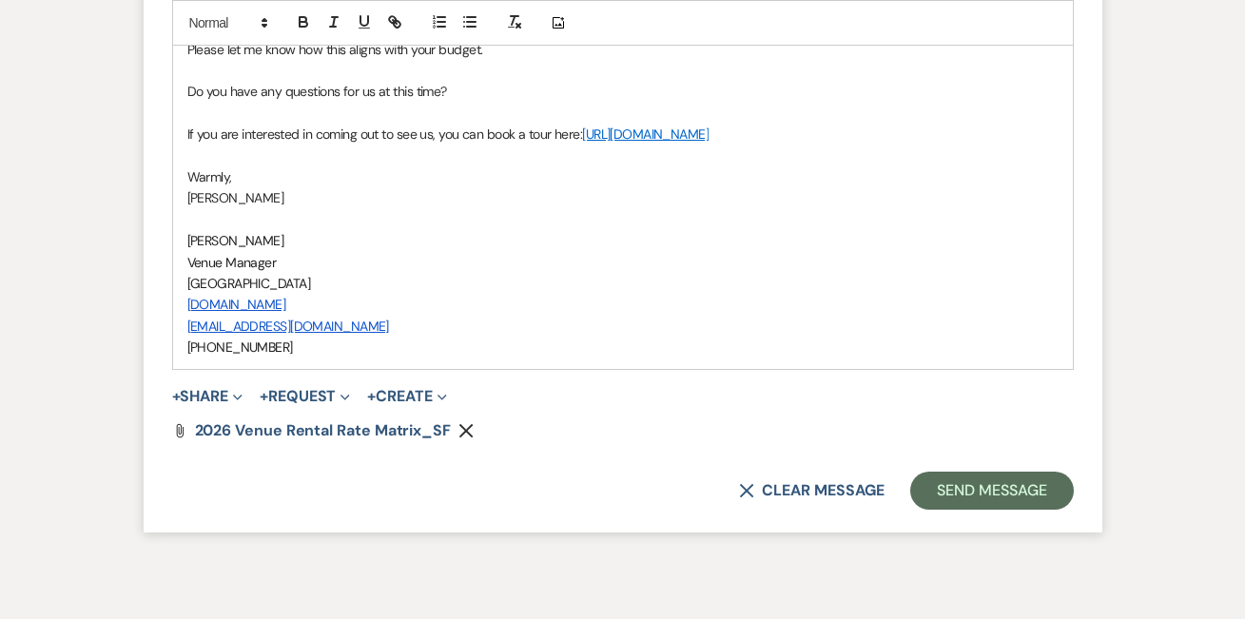
scroll to position [2203, 0]
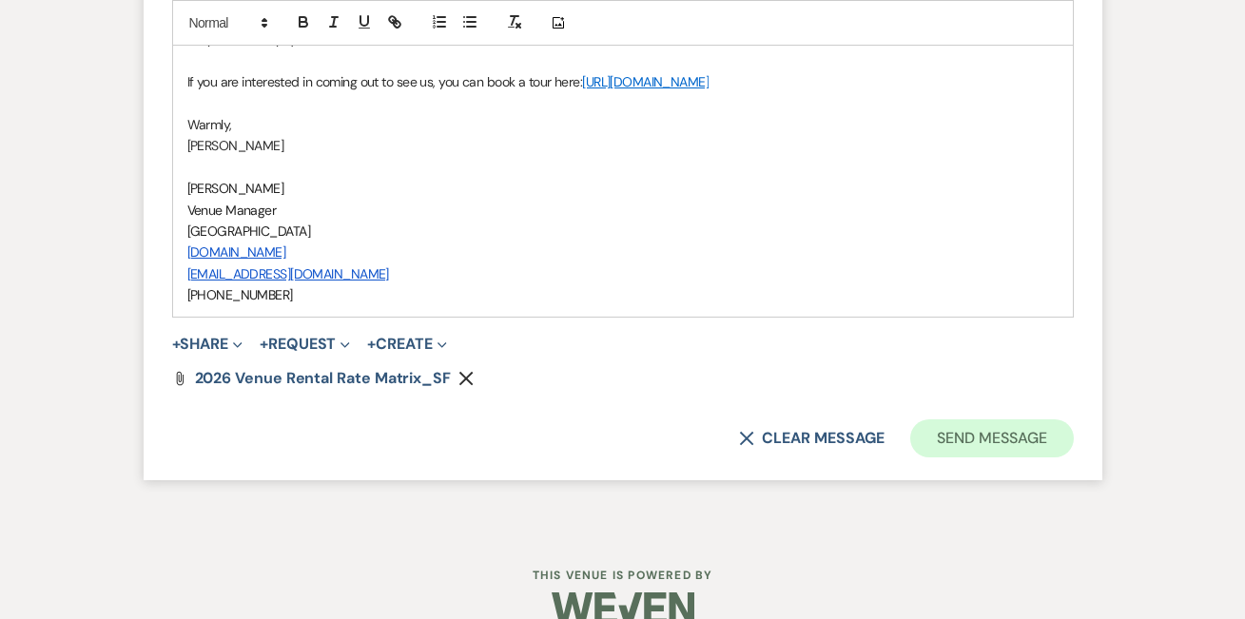
click at [1013, 430] on button "Send Message" at bounding box center [992, 439] width 163 height 38
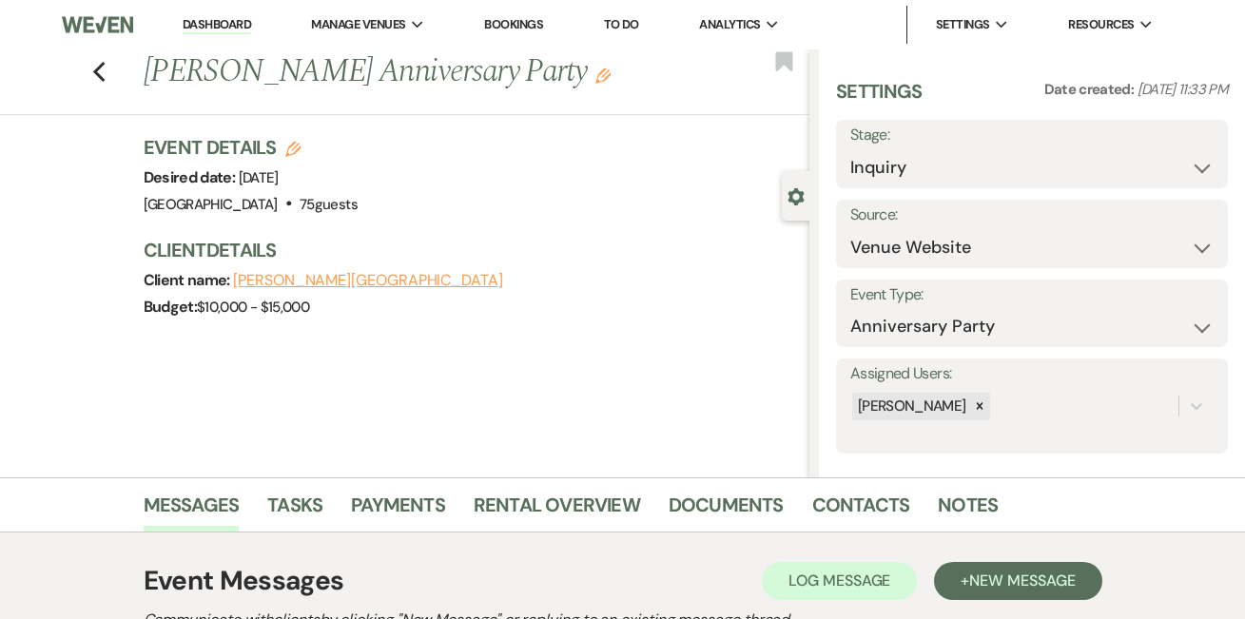
scroll to position [0, 0]
click at [211, 13] on li "Dashboard" at bounding box center [217, 25] width 88 height 38
click at [211, 18] on link "Dashboard" at bounding box center [217, 25] width 69 height 18
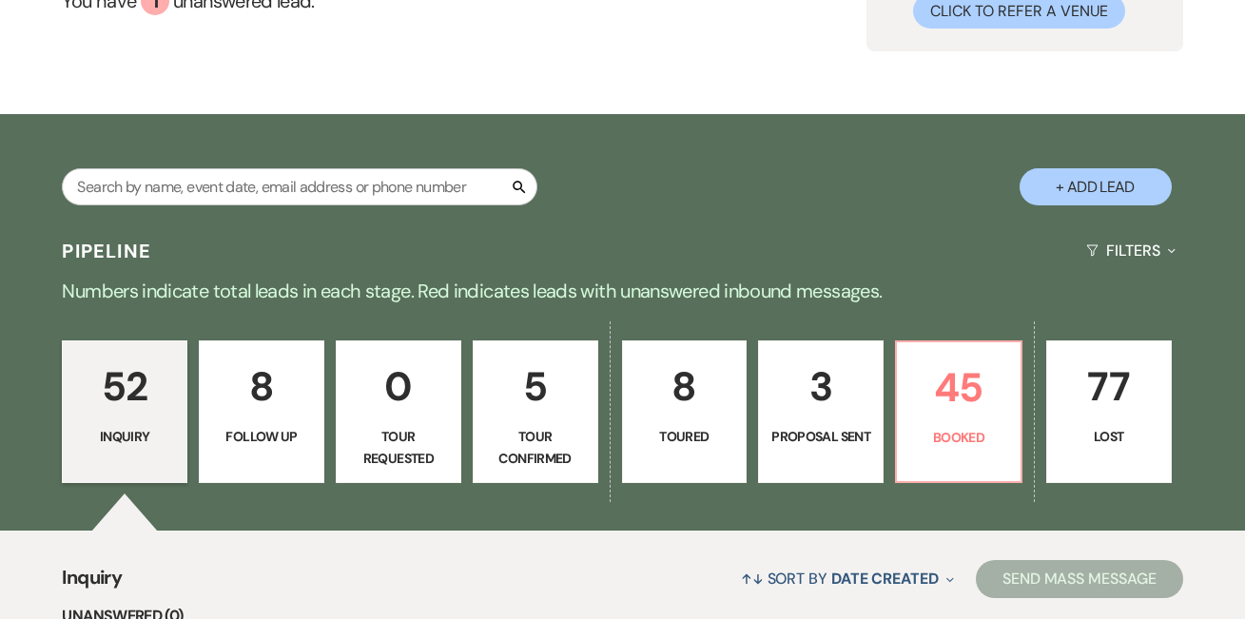
scroll to position [228, 0]
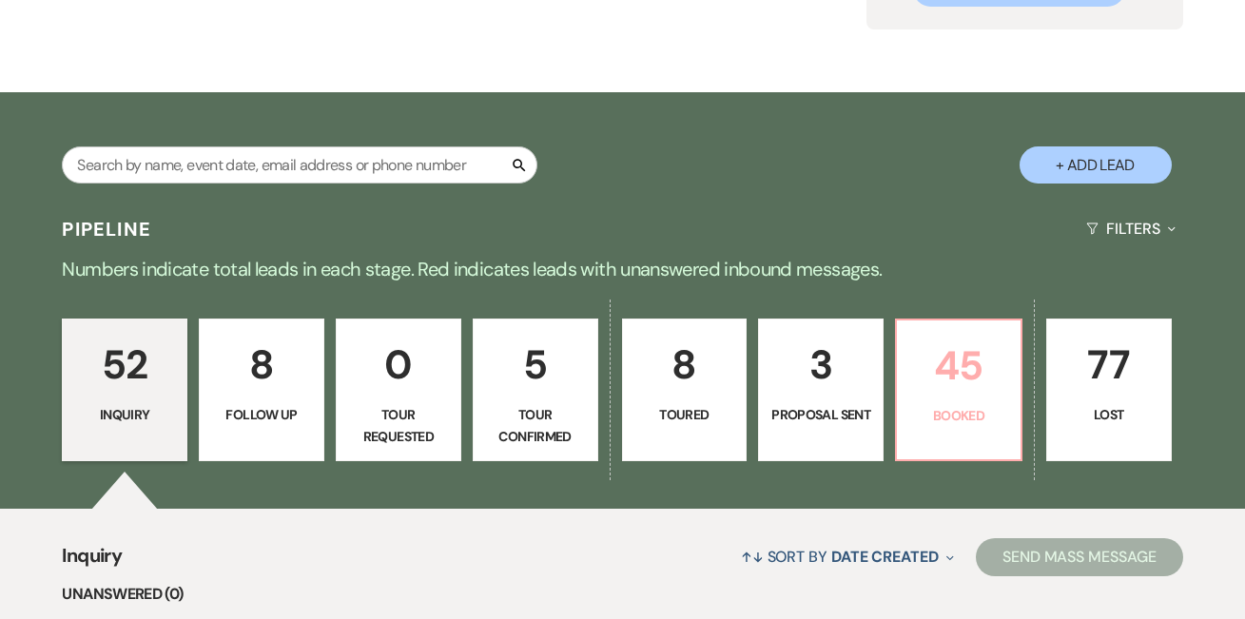
click at [972, 363] on p "45" at bounding box center [959, 366] width 101 height 64
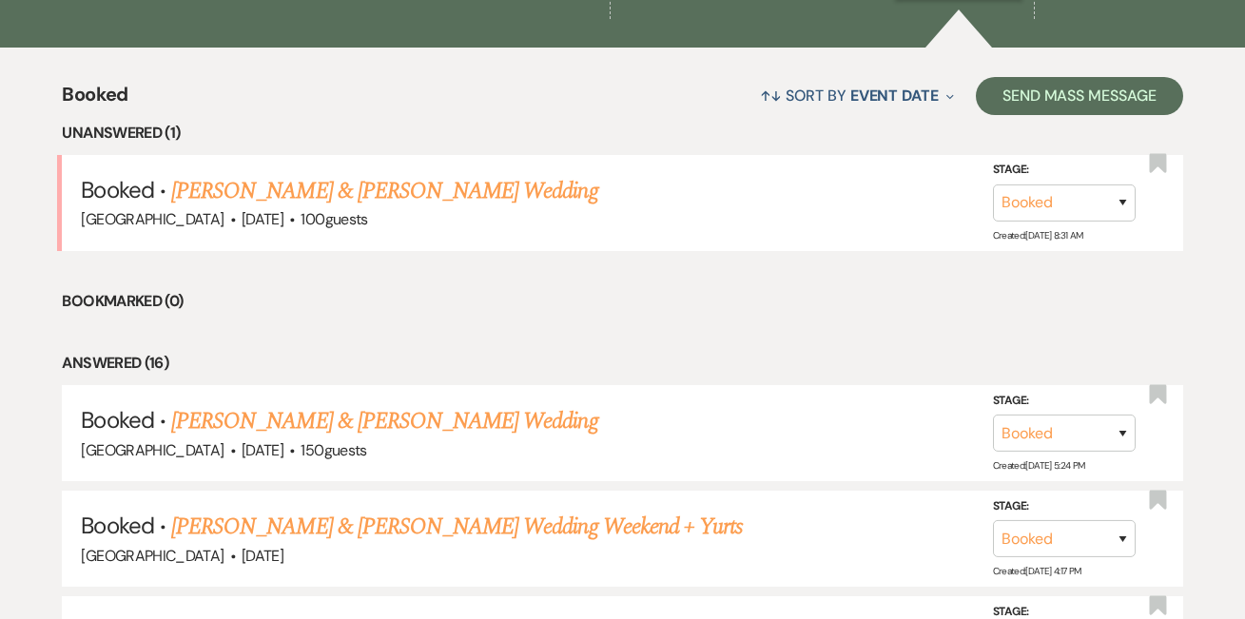
scroll to position [693, 0]
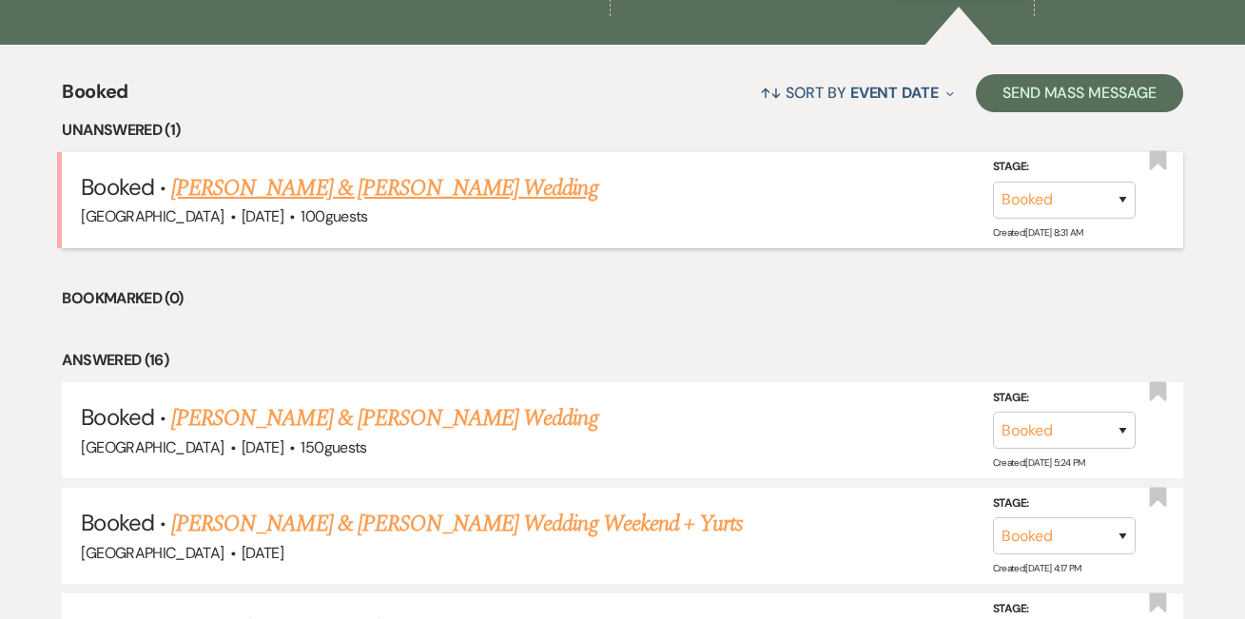
click at [496, 186] on link "[PERSON_NAME] & [PERSON_NAME] Wedding" at bounding box center [384, 188] width 426 height 34
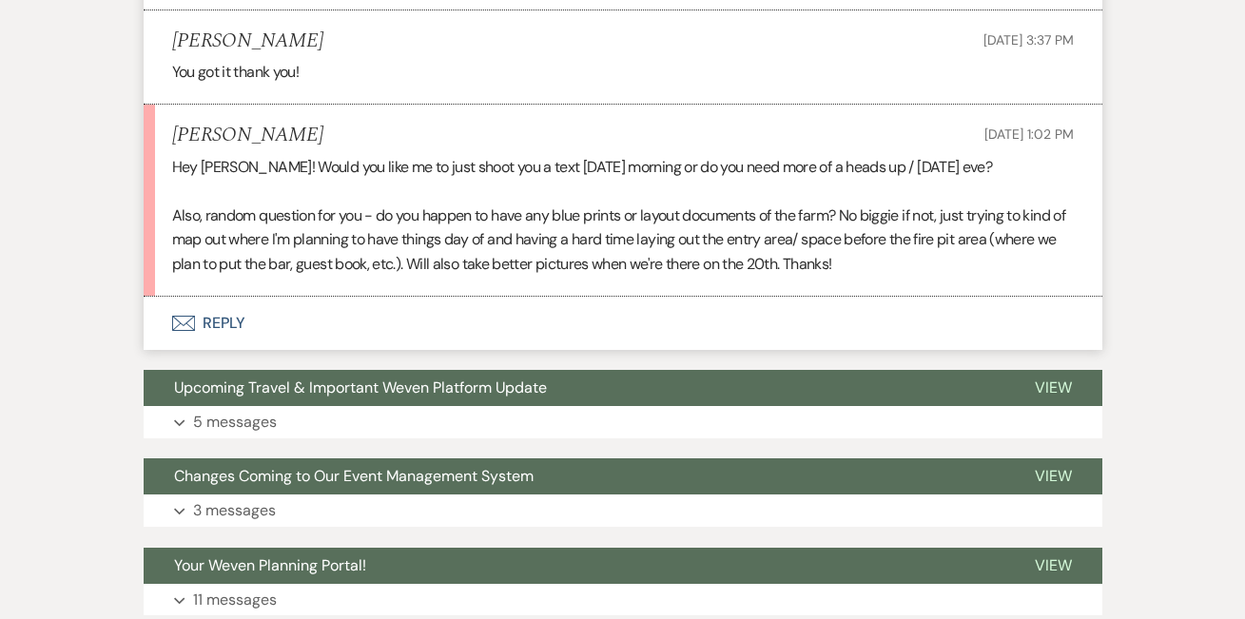
scroll to position [1405, 0]
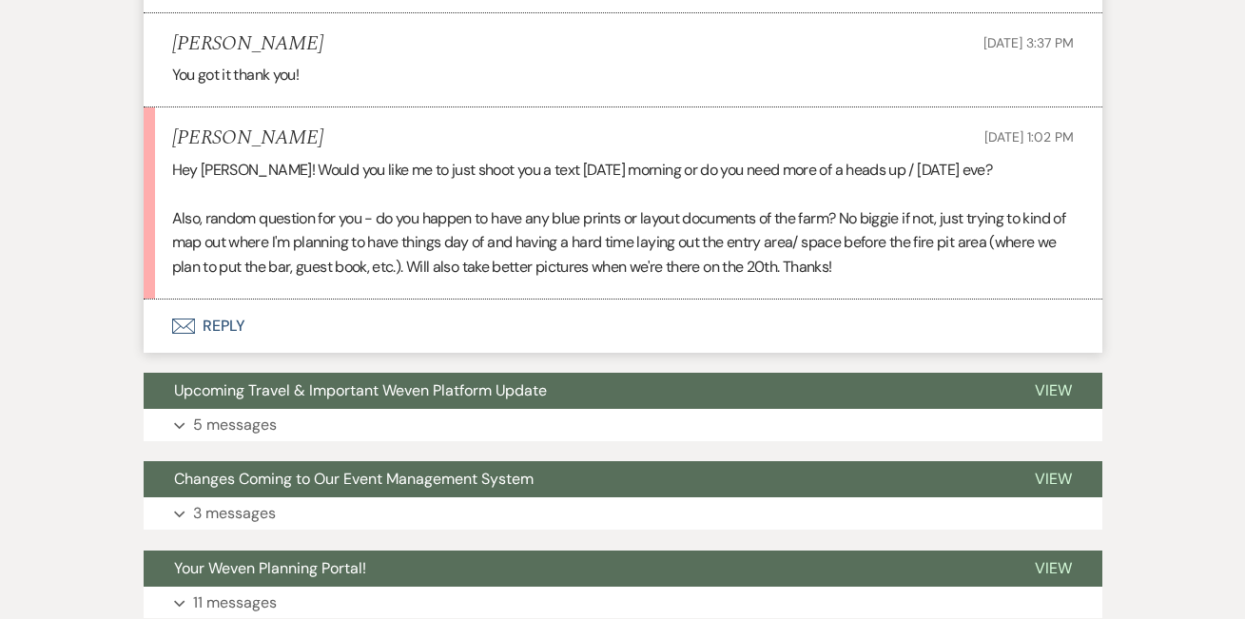
click at [226, 306] on button "Envelope Reply" at bounding box center [623, 326] width 959 height 53
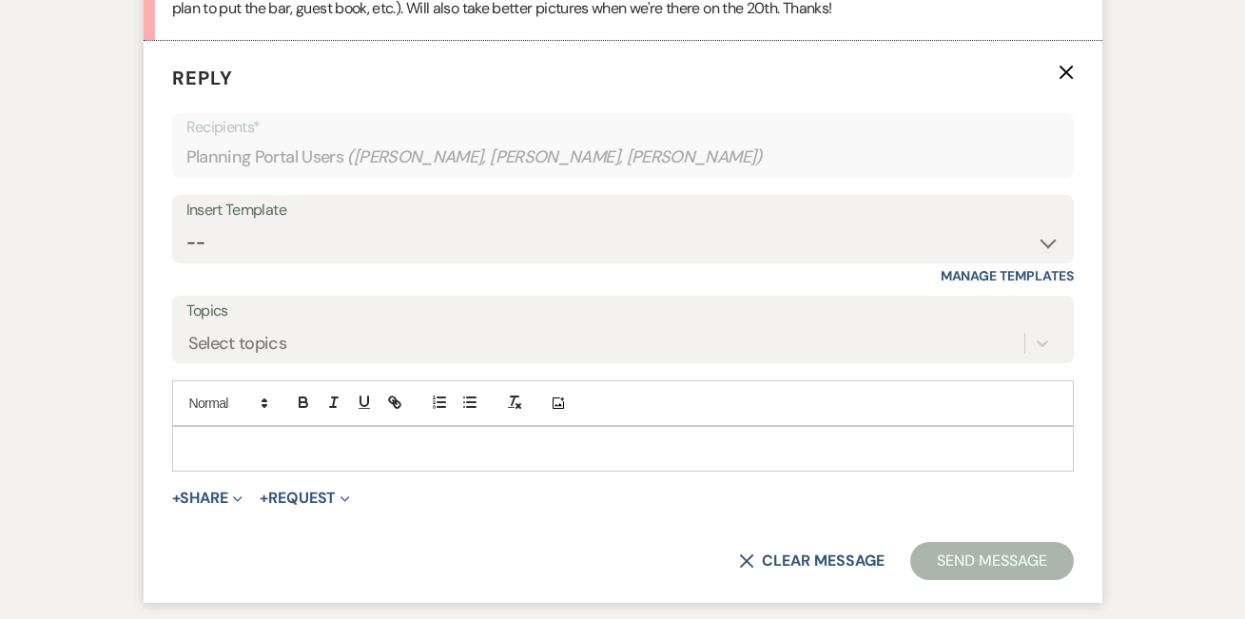
scroll to position [1701, 0]
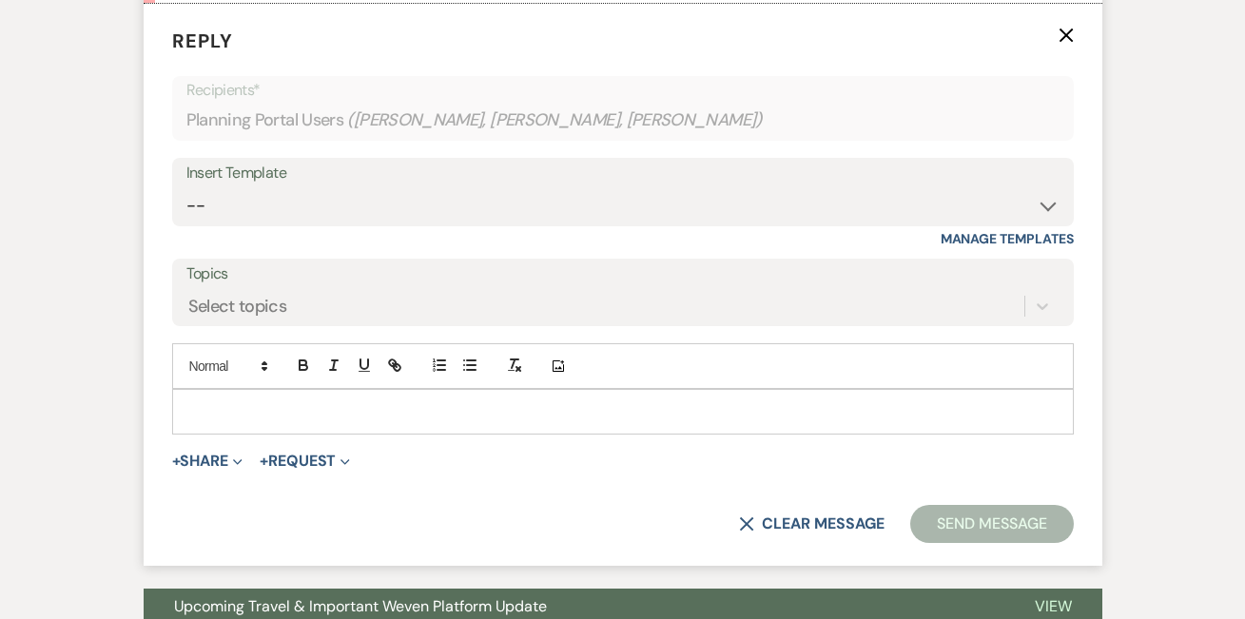
click at [397, 414] on div at bounding box center [623, 412] width 902 height 46
click at [381, 402] on p at bounding box center [623, 412] width 872 height 21
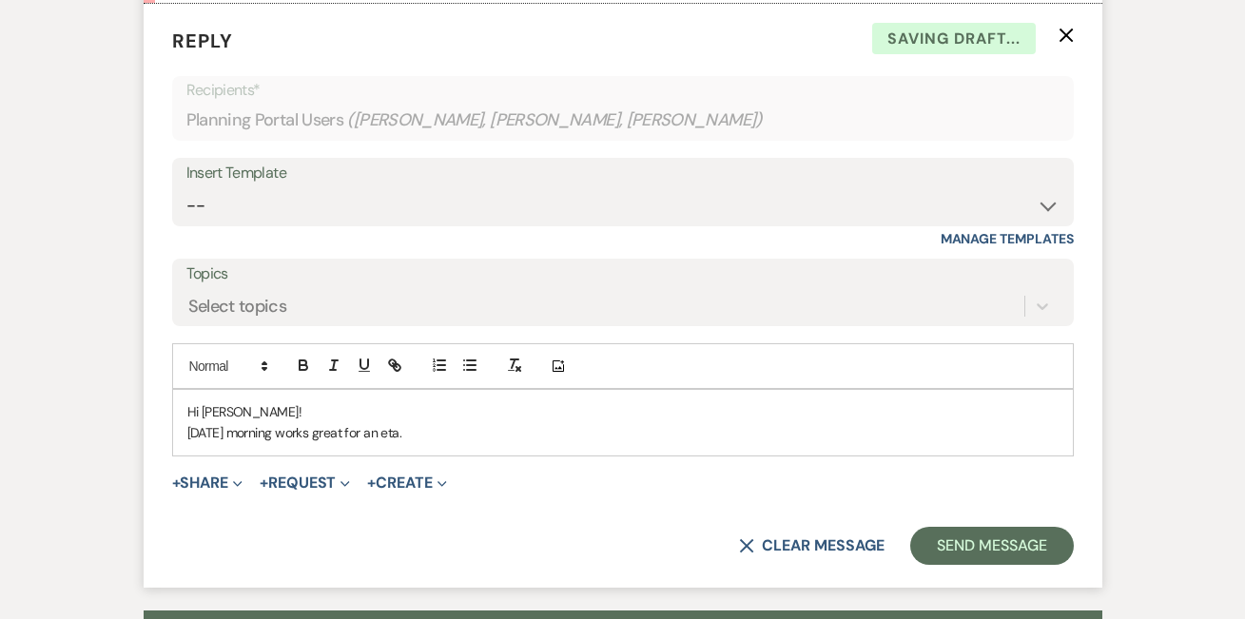
click at [371, 422] on p "[DATE] morning works great for an eta." at bounding box center [623, 432] width 872 height 21
click at [549, 422] on p "[DATE] morning works great for sending us an eta." at bounding box center [623, 432] width 872 height 21
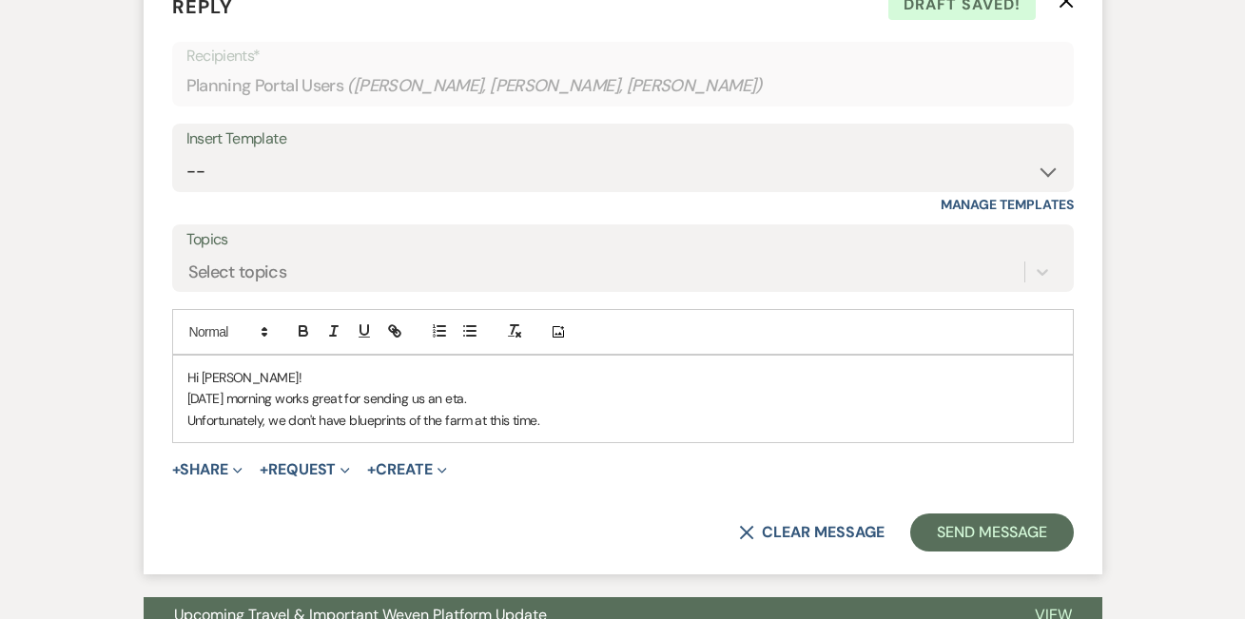
scroll to position [1748, 0]
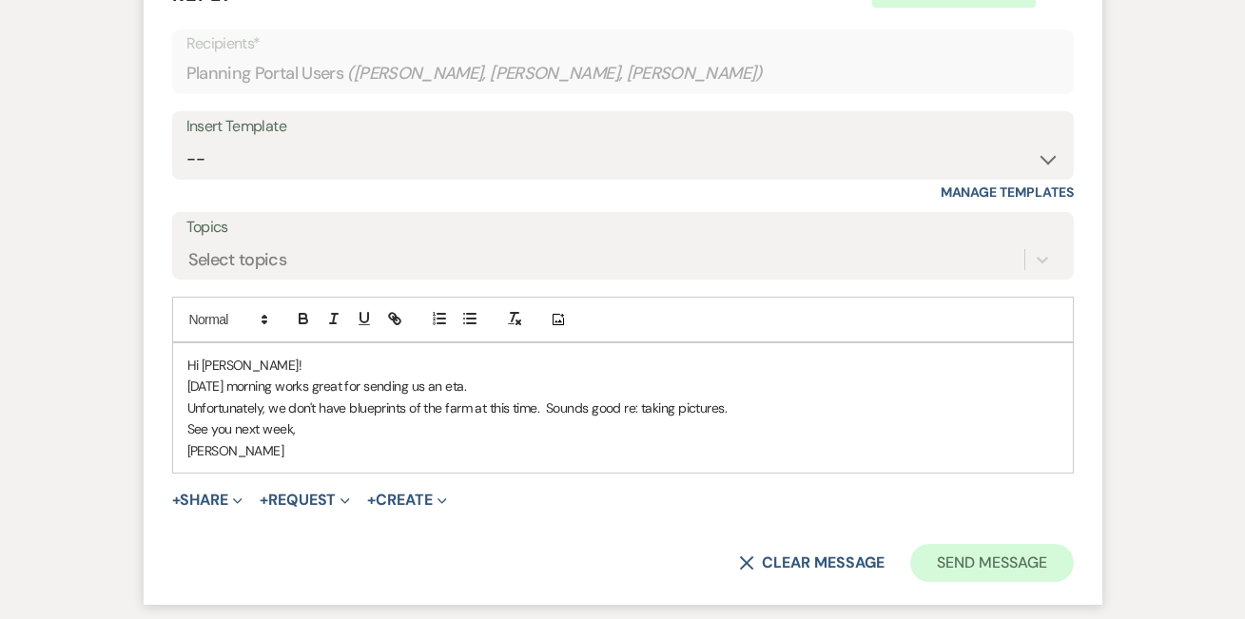
click at [990, 544] on button "Send Message" at bounding box center [992, 563] width 163 height 38
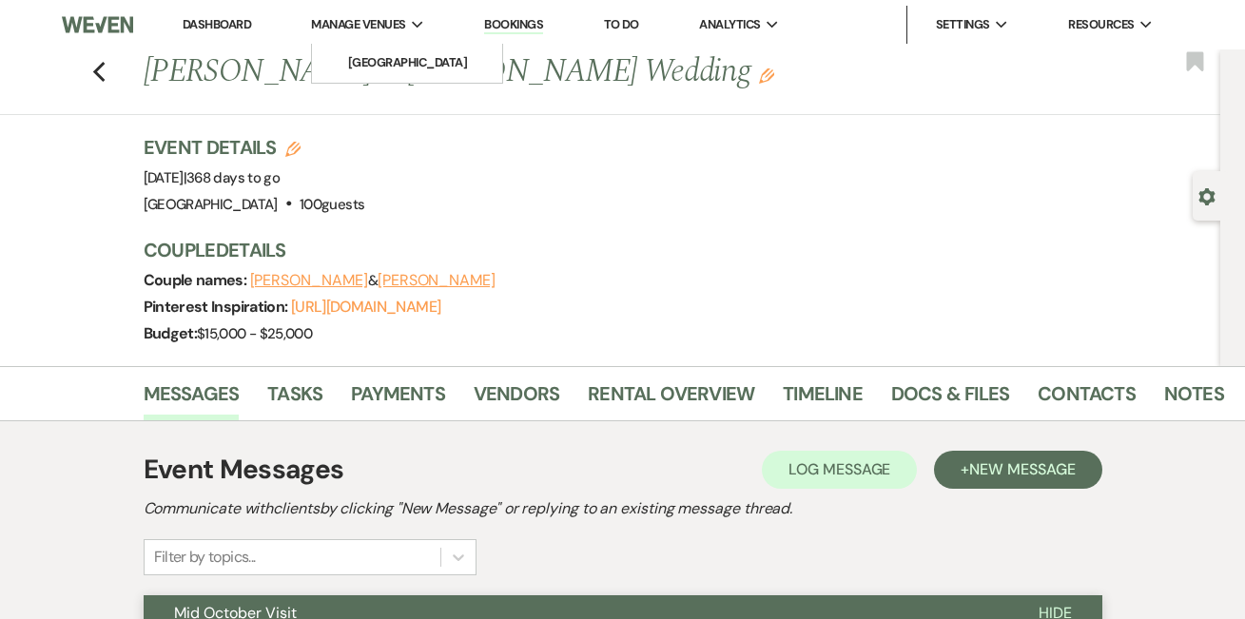
scroll to position [0, 0]
click at [226, 24] on link "Dashboard" at bounding box center [217, 24] width 69 height 16
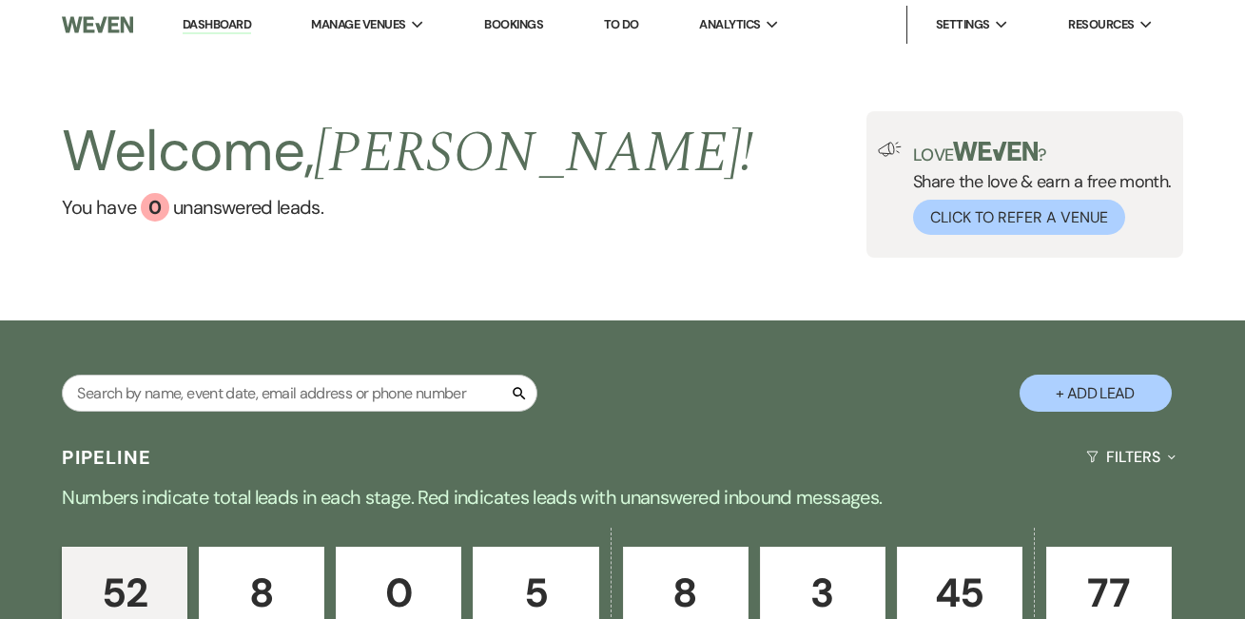
scroll to position [13, 0]
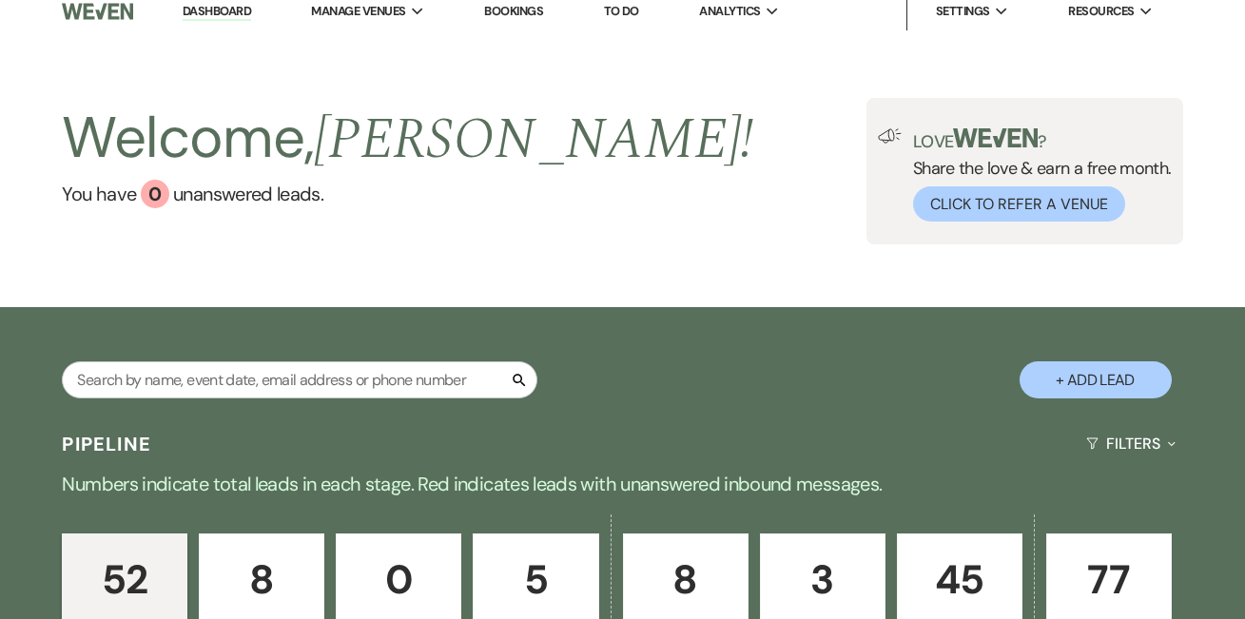
click at [139, 556] on p "52" at bounding box center [124, 580] width 101 height 64
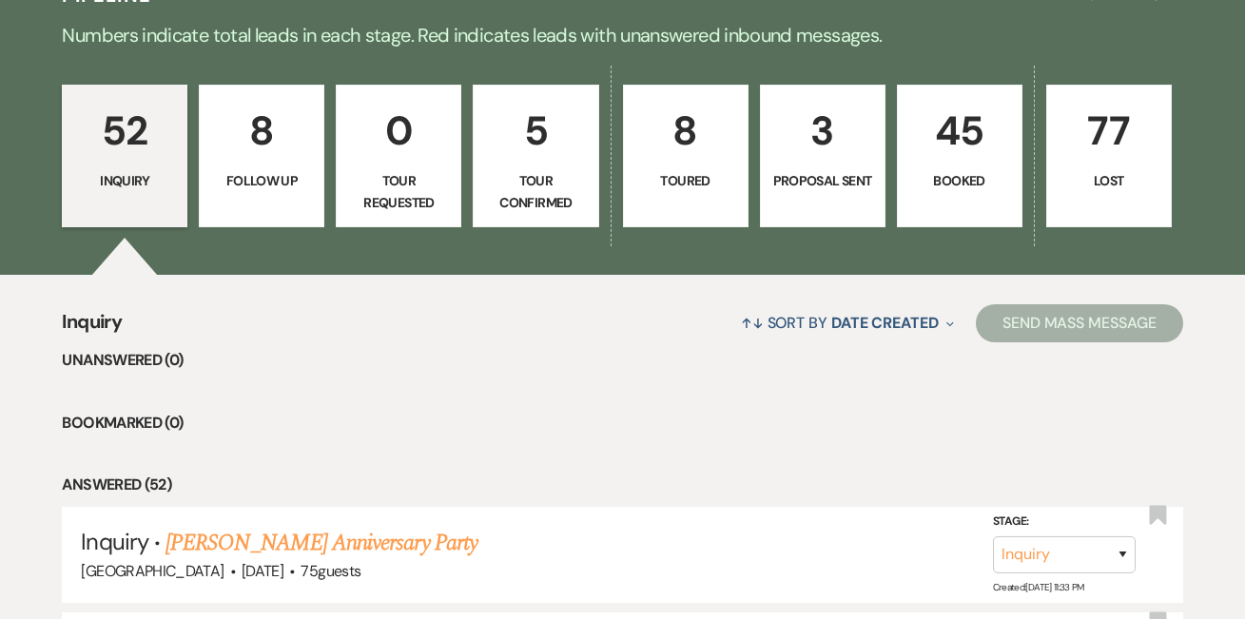
scroll to position [493, 0]
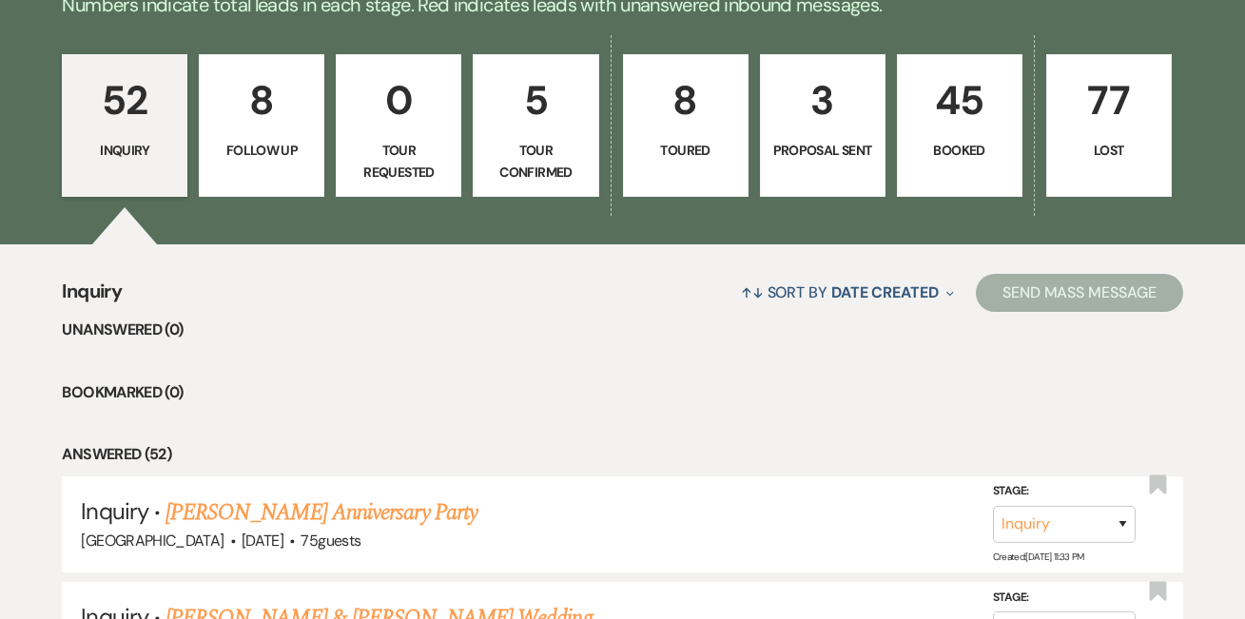
click at [149, 154] on p "Inquiry" at bounding box center [124, 150] width 101 height 21
click at [384, 514] on link "[PERSON_NAME] Anniversary Party" at bounding box center [322, 513] width 312 height 34
select select "5"
select select "17"
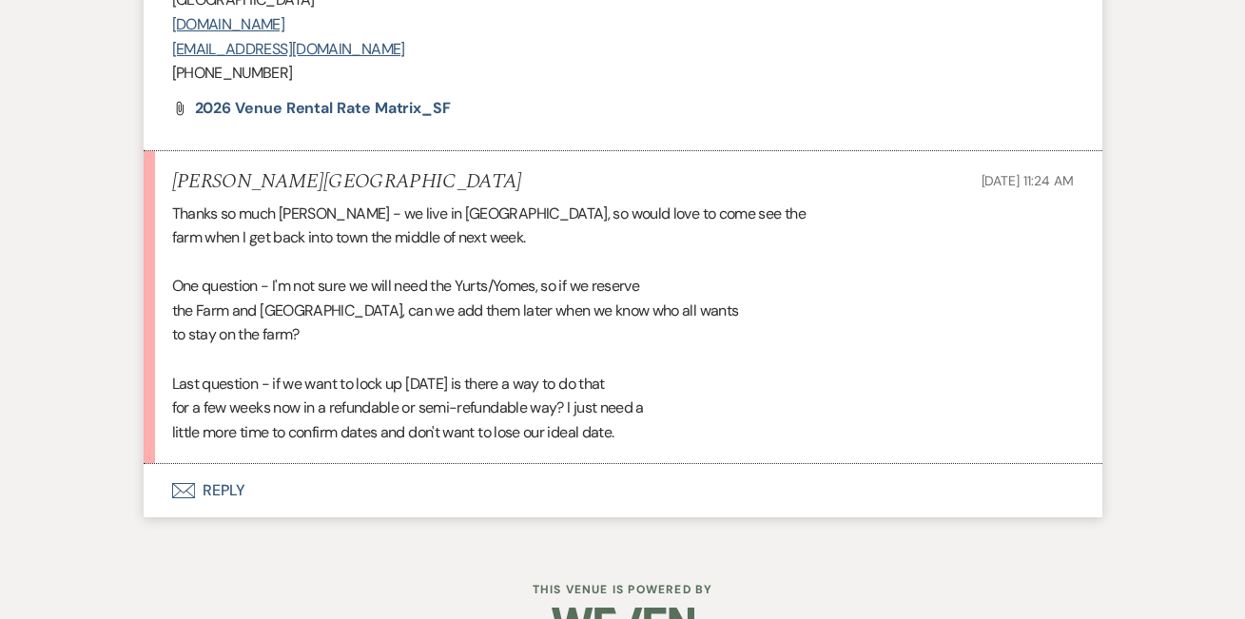
scroll to position [2241, 0]
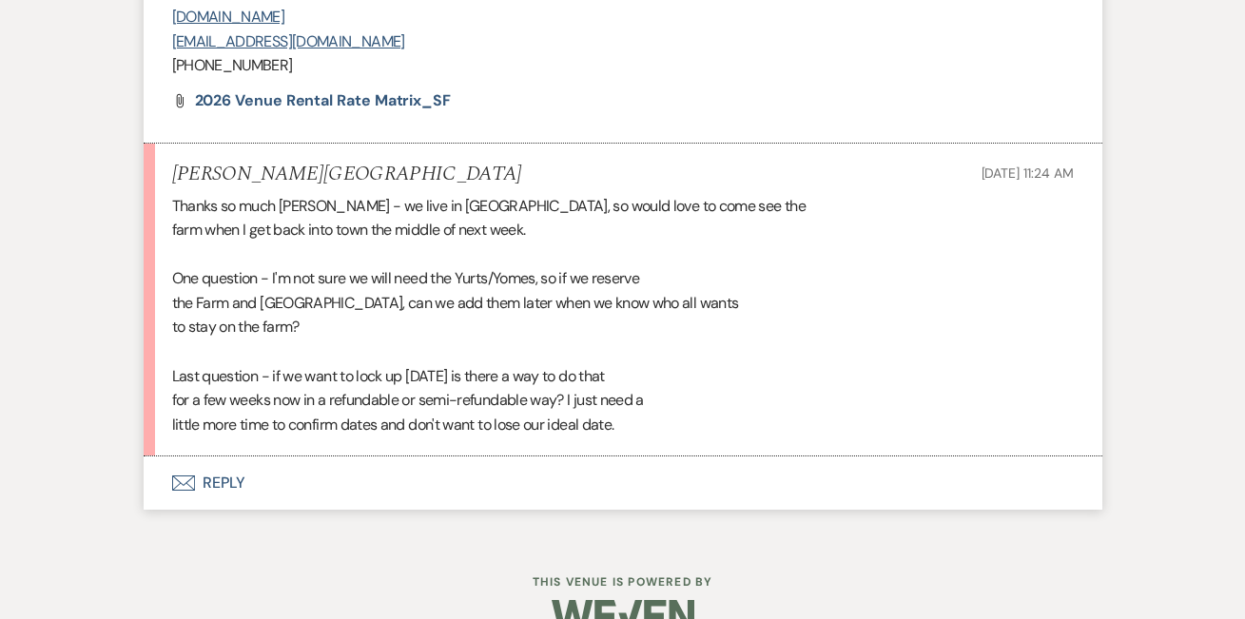
click at [218, 459] on button "Envelope Reply" at bounding box center [623, 483] width 959 height 53
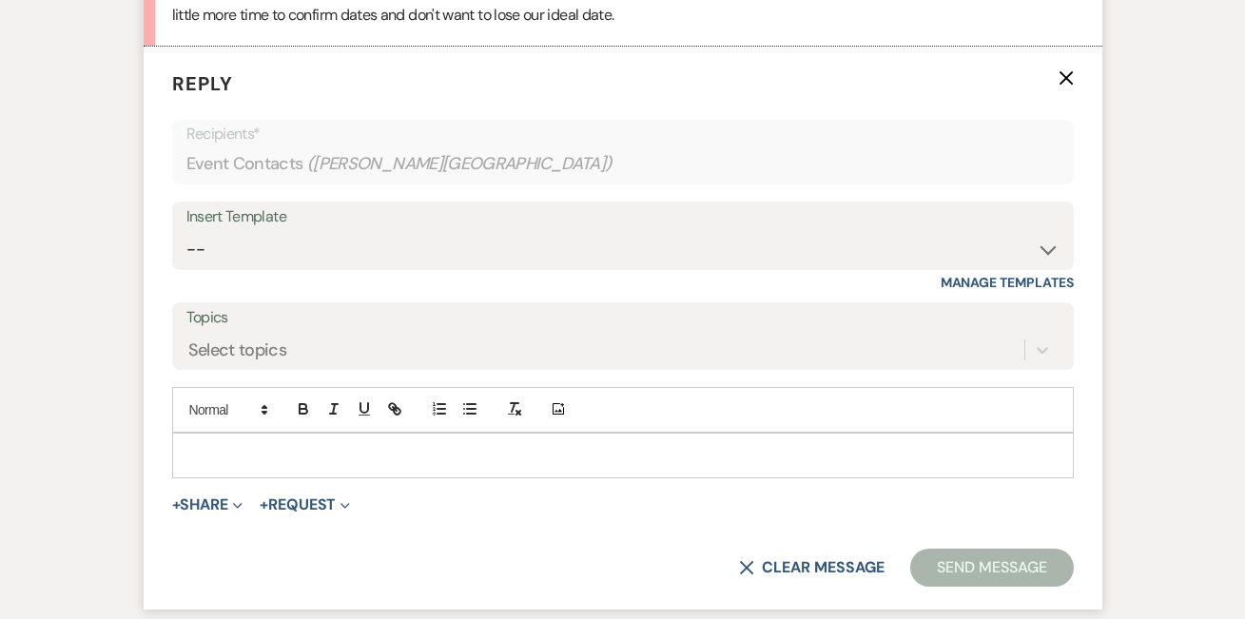
scroll to position [2652, 0]
click at [221, 444] on p at bounding box center [623, 454] width 872 height 21
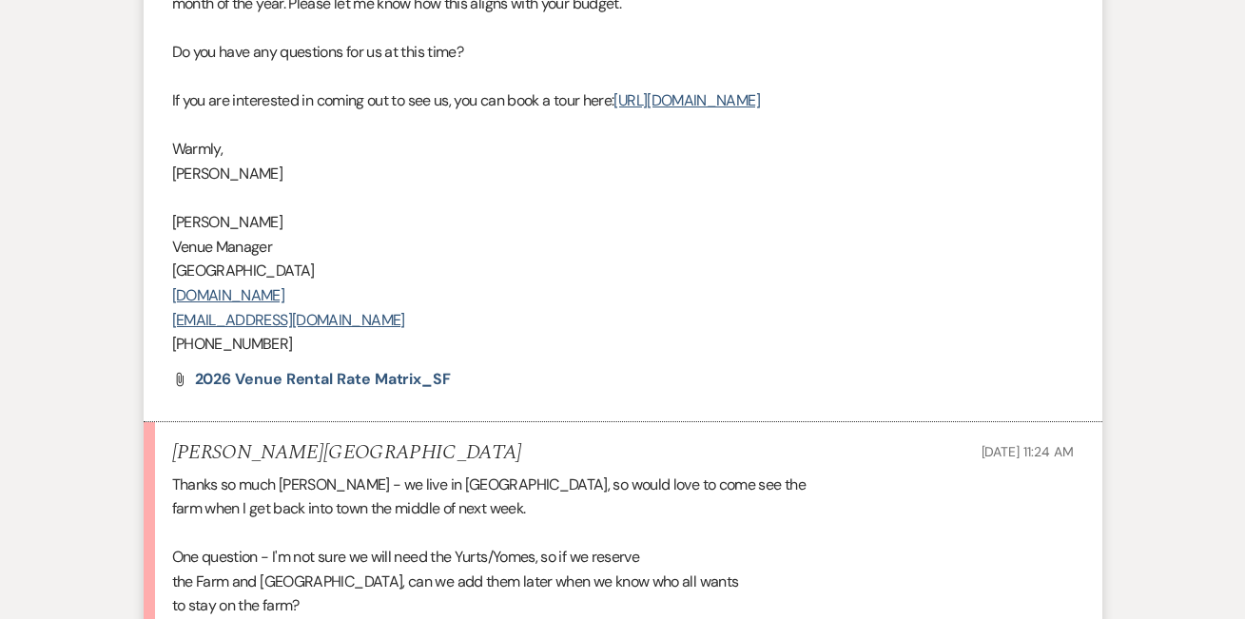
scroll to position [1947, 0]
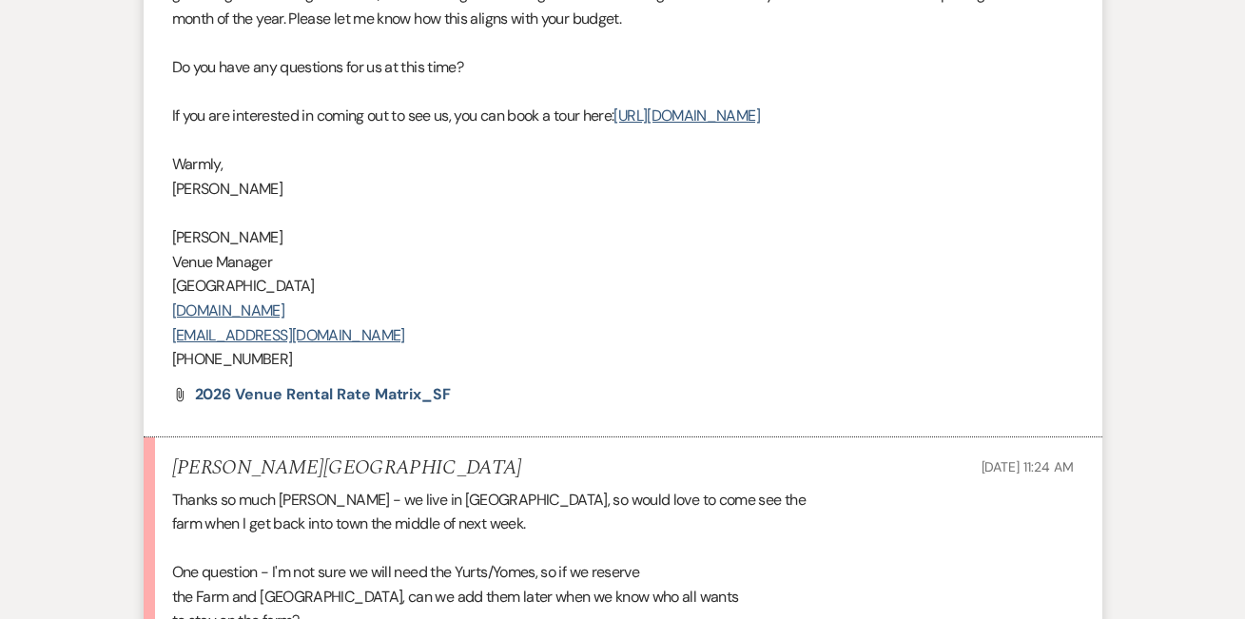
drag, startPoint x: 1043, startPoint y: 112, endPoint x: 625, endPoint y: 117, distance: 417.7
click at [625, 117] on p "If you are interested in coming out to see us, you can book a tour here: [URL][…" at bounding box center [623, 116] width 902 height 25
copy p "If you are interested in coming out to see us, you can book a tour here: [URL][…"
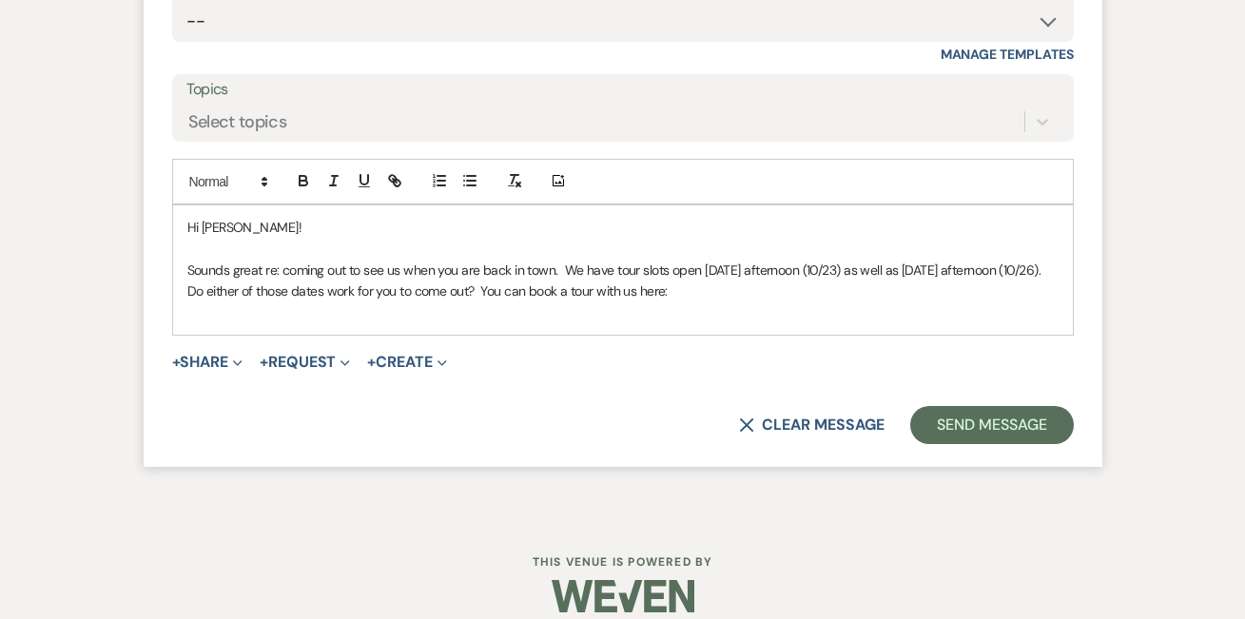
click at [798, 270] on p "Sounds great re: coming out to see us when you are back in town. We have tour s…" at bounding box center [623, 281] width 872 height 43
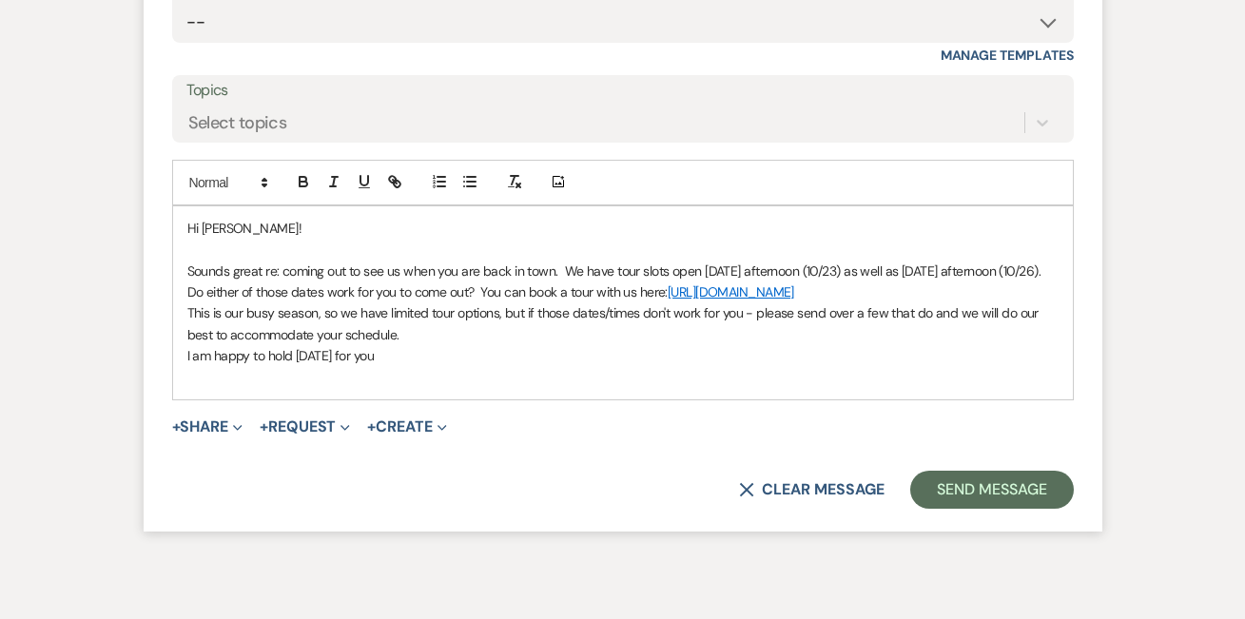
drag, startPoint x: 405, startPoint y: 356, endPoint x: 175, endPoint y: 356, distance: 230.3
click at [174, 356] on div "Hi [PERSON_NAME]! Sounds great re: coming out to see us when you are back in to…" at bounding box center [623, 302] width 900 height 193
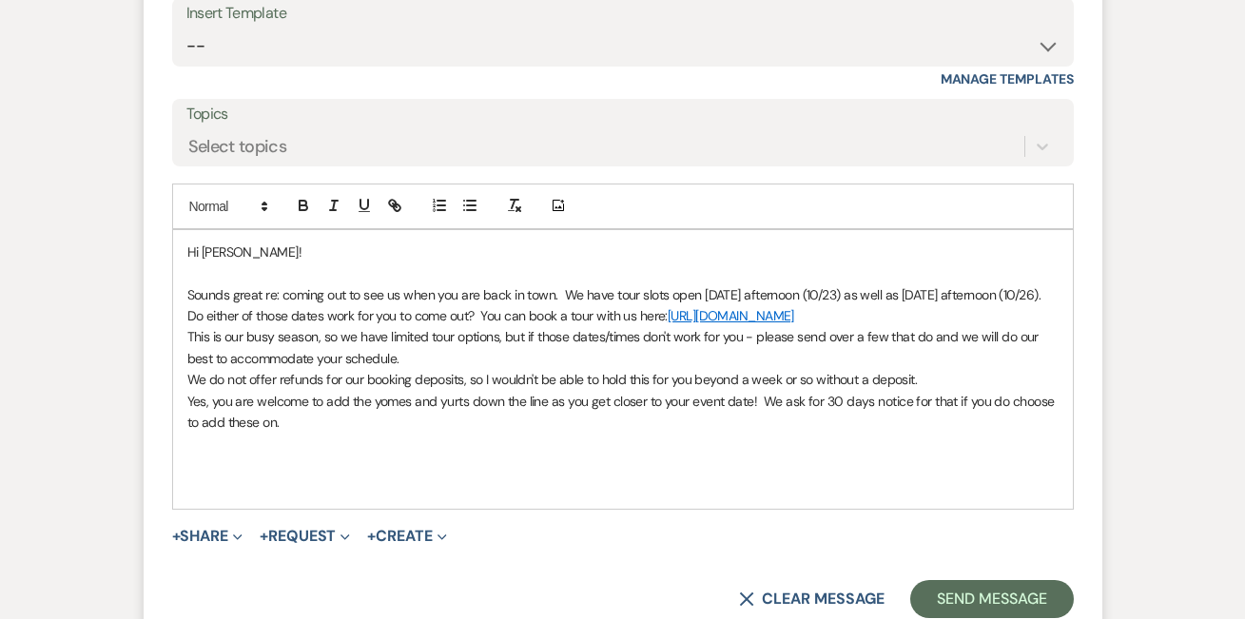
scroll to position [2856, 0]
click at [279, 334] on p "This is our busy season, so we have limited tour options, but if those dates/ti…" at bounding box center [623, 345] width 872 height 43
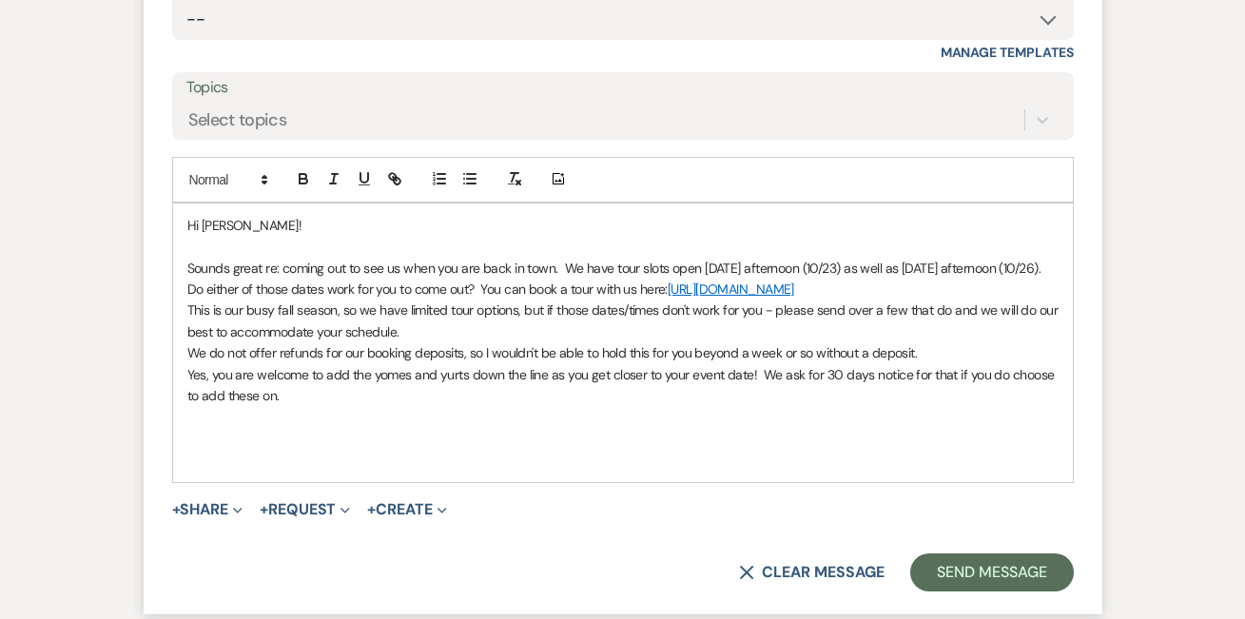
scroll to position [2890, 0]
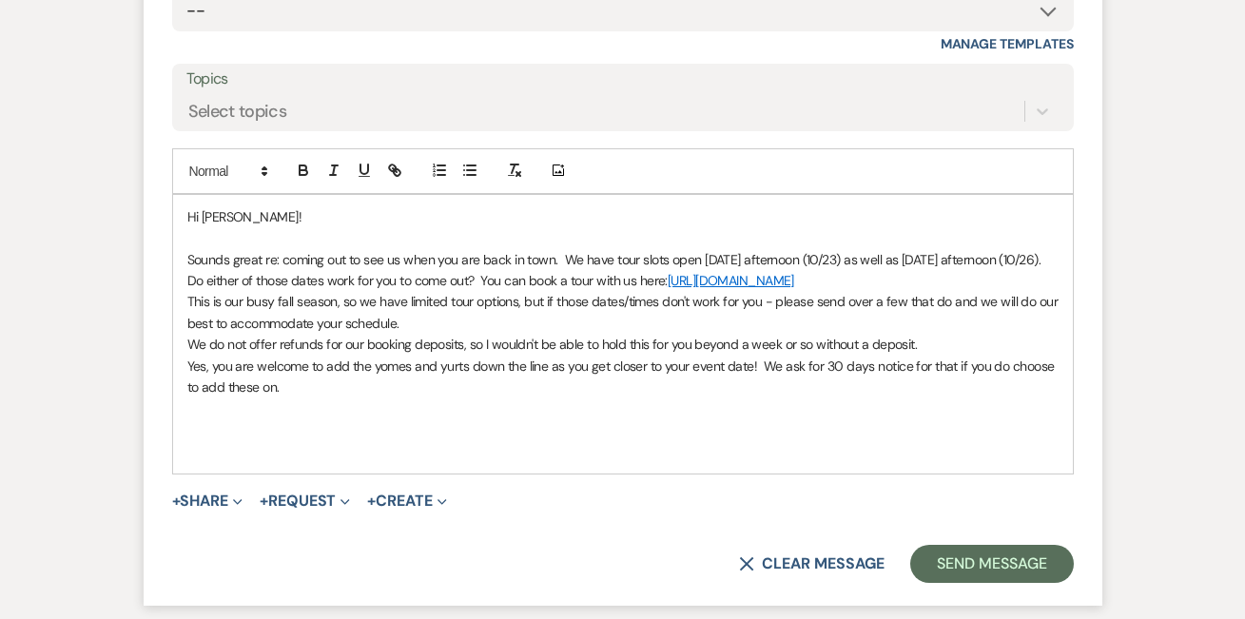
click at [186, 304] on div "Hi [PERSON_NAME]! Sounds great re: coming out to see us when you are back in to…" at bounding box center [623, 334] width 900 height 279
click at [185, 343] on div "Hi [PERSON_NAME]! Sounds great re: coming out to see us when you are back in to…" at bounding box center [623, 334] width 900 height 279
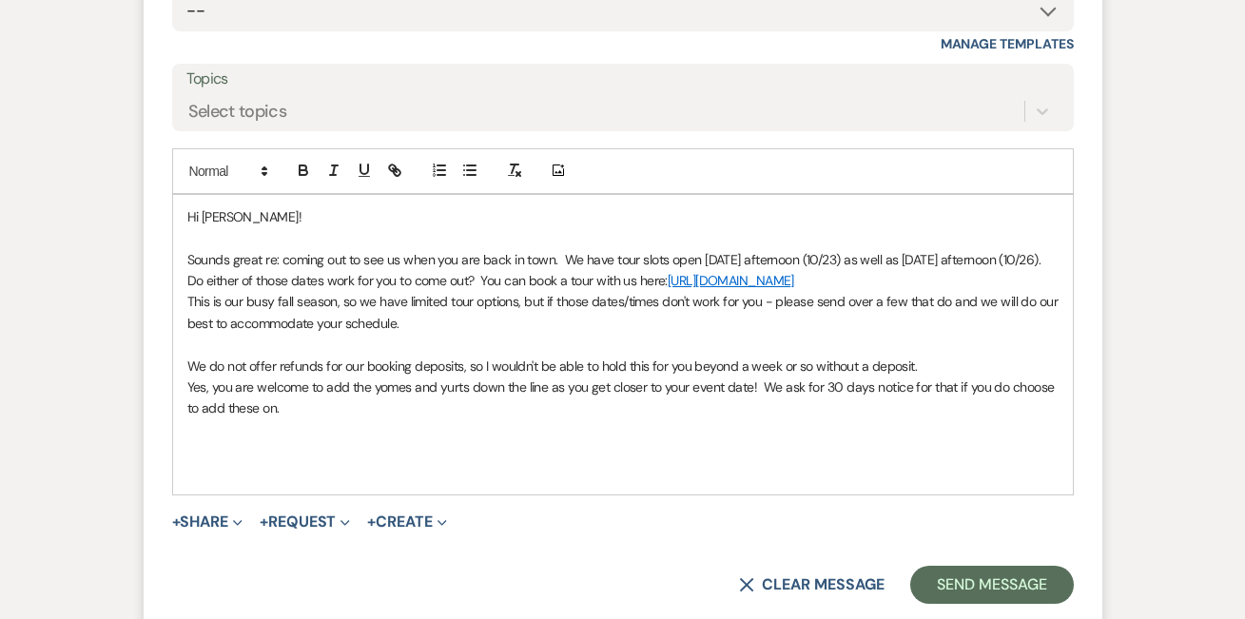
click at [222, 361] on p "We do not offer refunds for our booking deposits, so I wouldn't be able to hold…" at bounding box center [623, 366] width 872 height 21
click at [325, 412] on p "Yes, you are welcome to add the yomes and yurts down the line as you get closer…" at bounding box center [623, 398] width 872 height 43
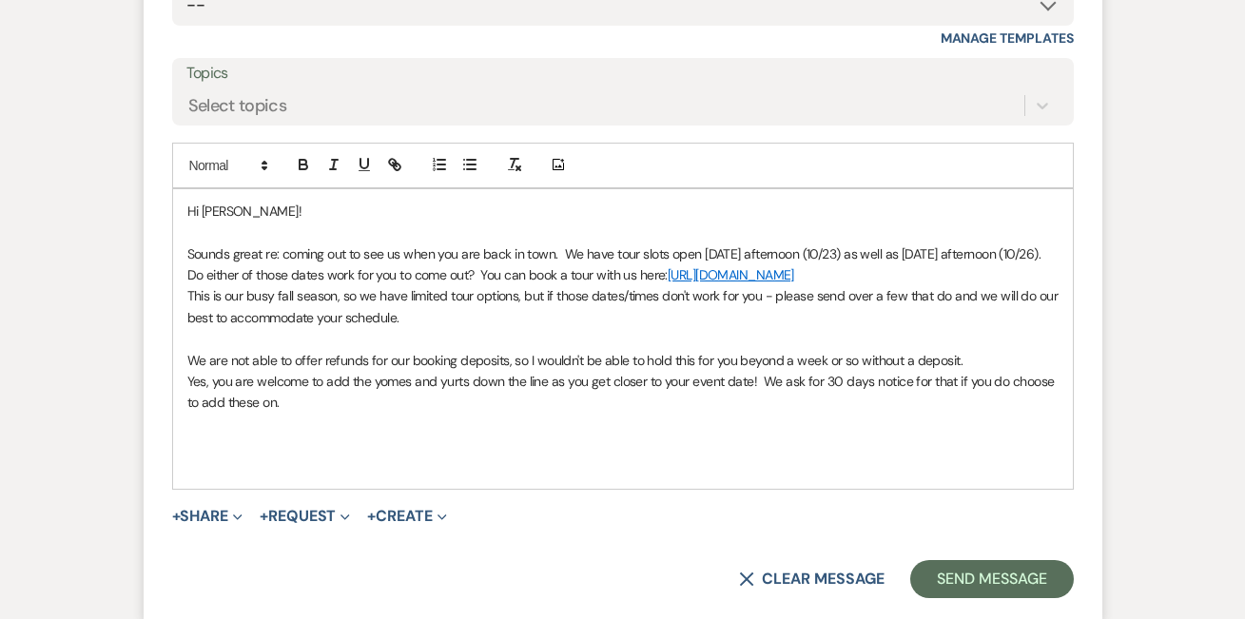
scroll to position [2896, 0]
click at [385, 355] on p "We are not able to offer refunds for our booking deposits, so I wouldn't be abl…" at bounding box center [623, 359] width 872 height 21
click at [447, 391] on p "Yes, you are welcome to add the yomes and yurts down the line as you get closer…" at bounding box center [623, 391] width 872 height 43
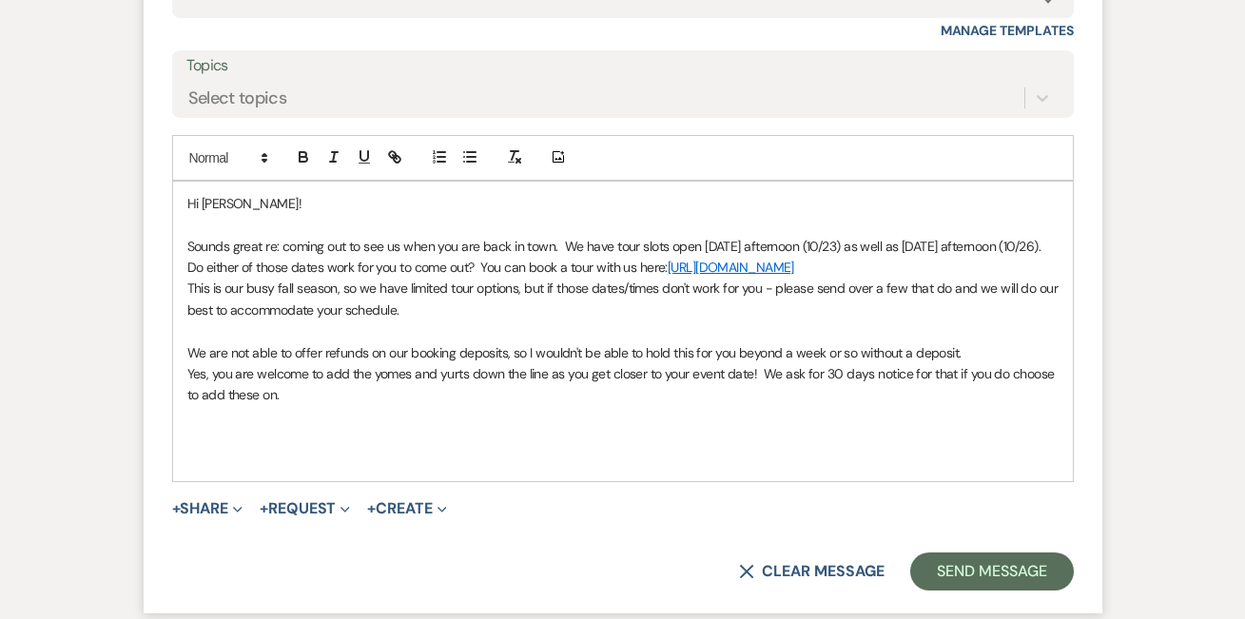
scroll to position [2904, 0]
click at [495, 414] on p at bounding box center [623, 415] width 872 height 21
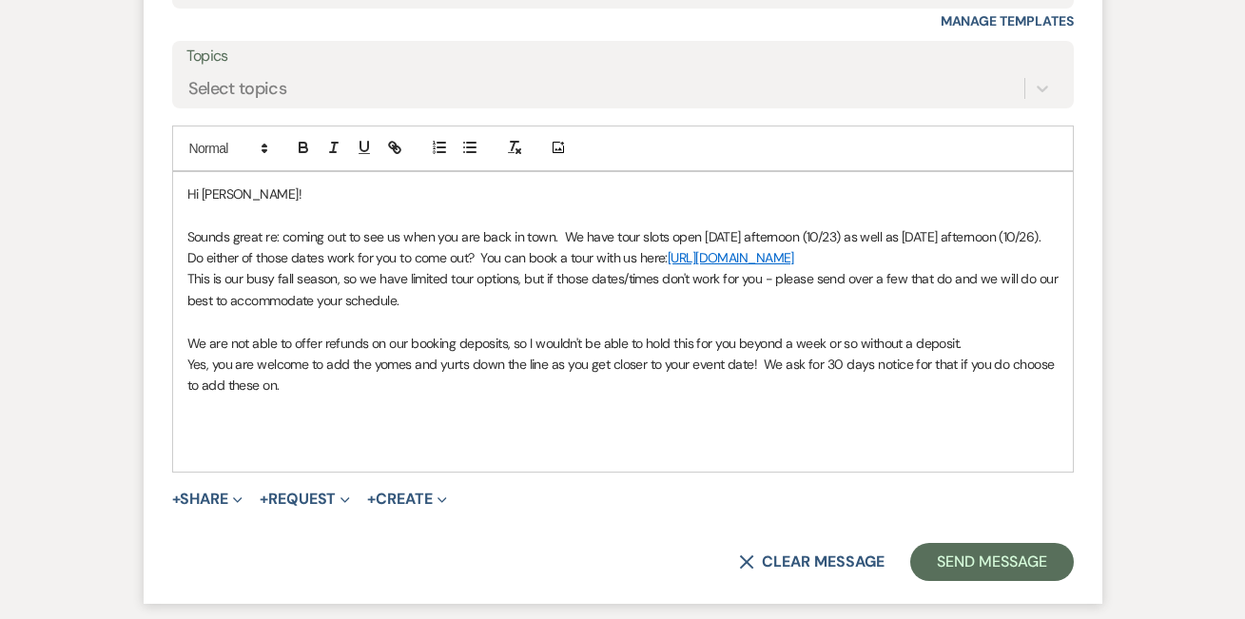
scroll to position [2914, 0]
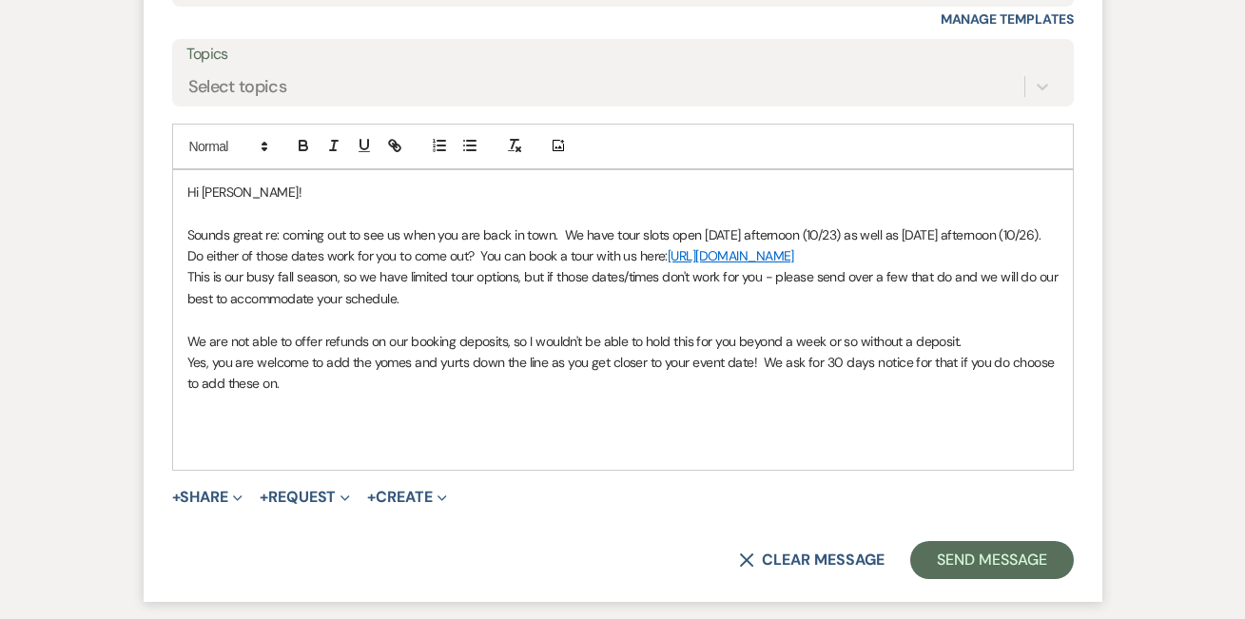
click at [516, 343] on p "We are not able to offer refunds on our booking deposits, so I wouldn't be able…" at bounding box center [623, 341] width 872 height 21
click at [514, 342] on p "We are not able to offer refunds on our booking deposits, so I wouldn't be able…" at bounding box center [623, 341] width 872 height 21
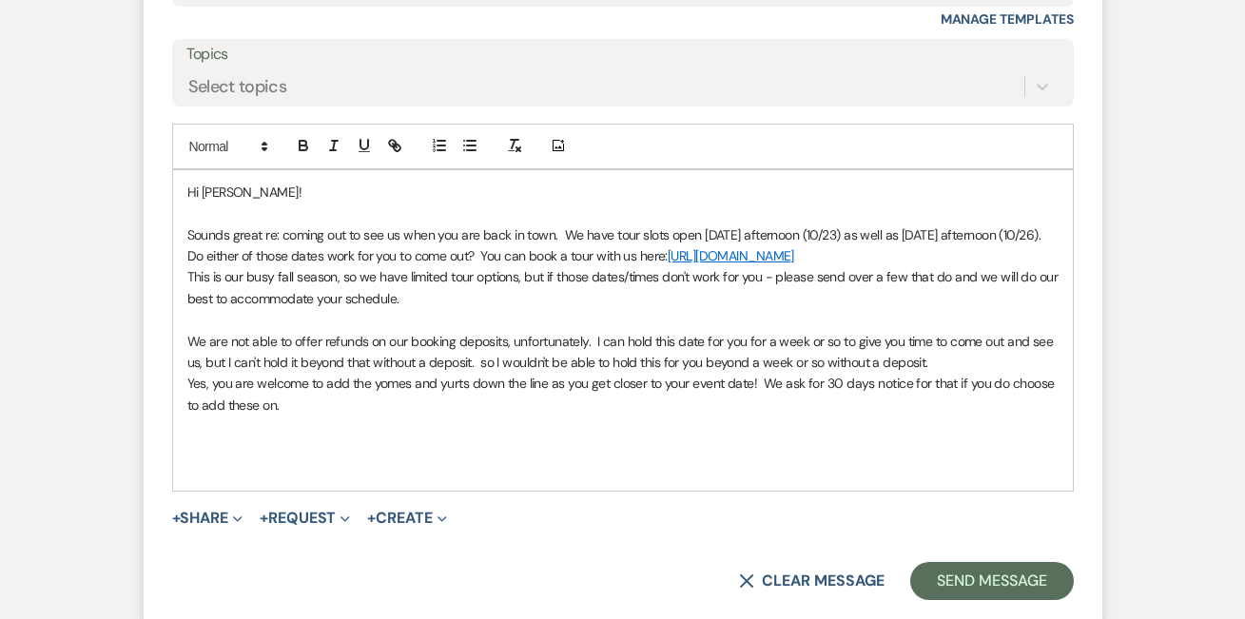
drag, startPoint x: 977, startPoint y: 353, endPoint x: 509, endPoint y: 360, distance: 468.2
click at [509, 360] on p "We are not able to offer refunds on our booking deposits, unfortunately. I can …" at bounding box center [623, 352] width 872 height 43
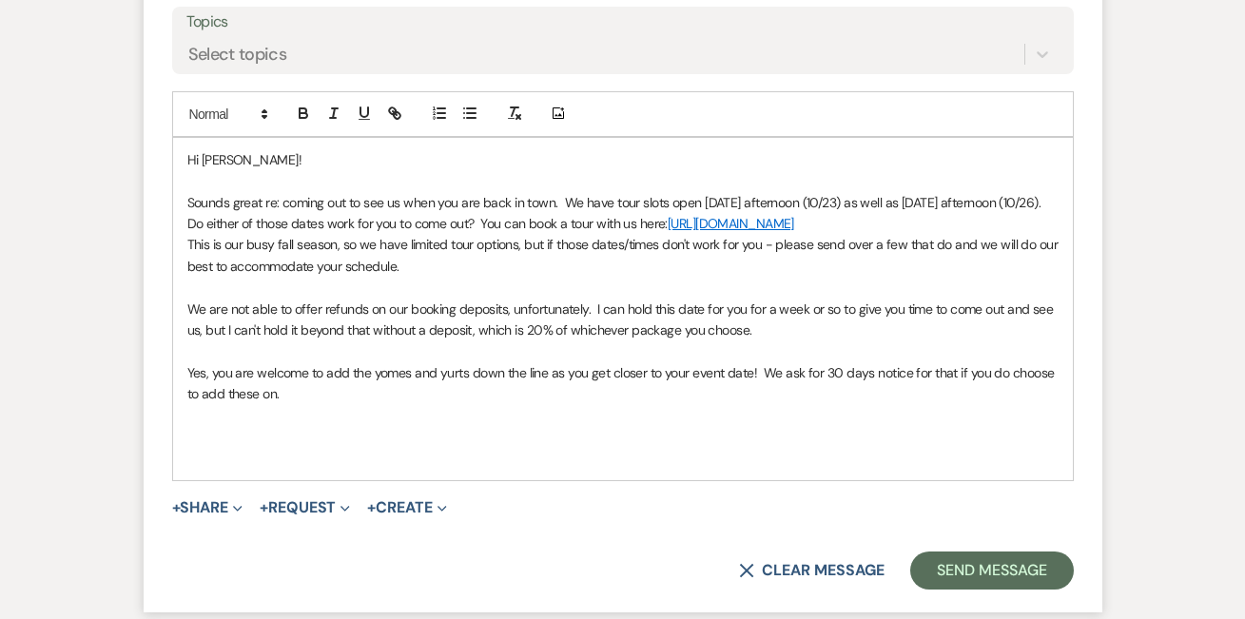
click at [447, 405] on p at bounding box center [623, 415] width 872 height 21
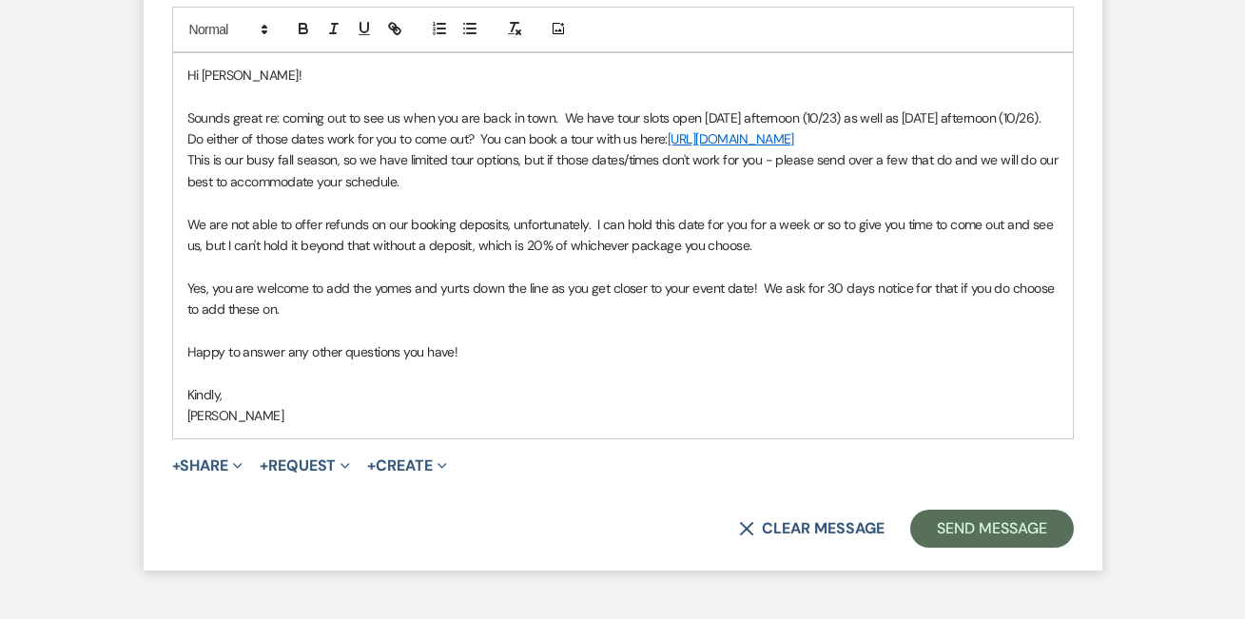
scroll to position [2989, 0]
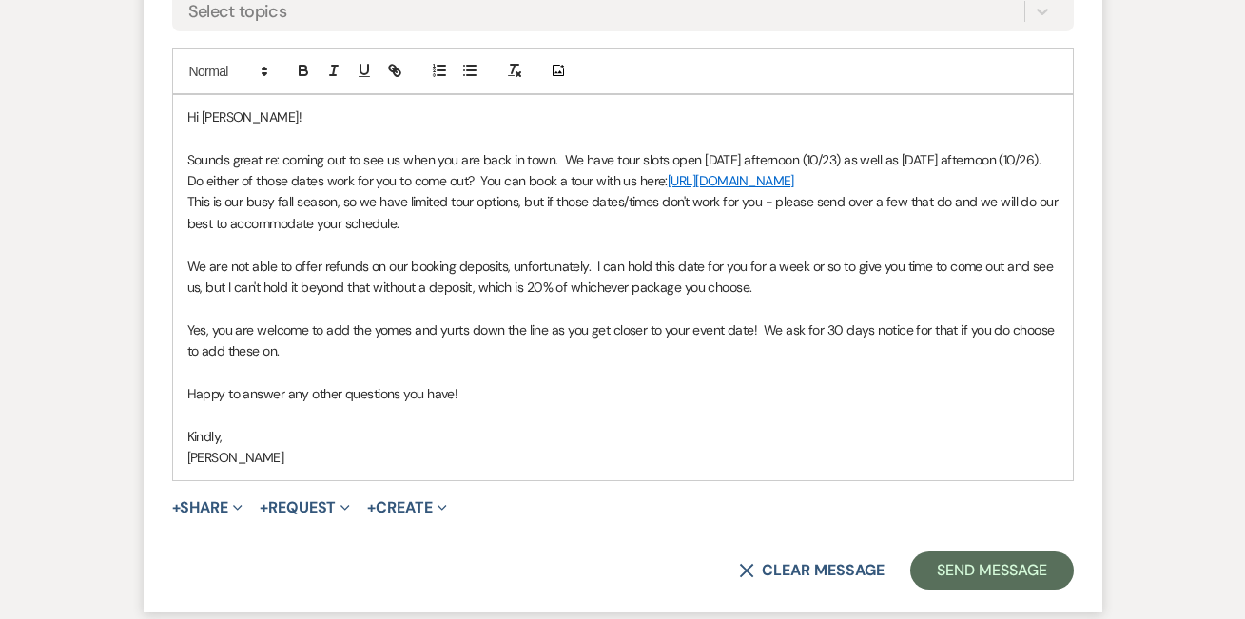
click at [952, 201] on p "This is our busy fall season, so we have limited tour options, but if those dat…" at bounding box center [623, 212] width 872 height 43
click at [936, 238] on p at bounding box center [623, 244] width 872 height 21
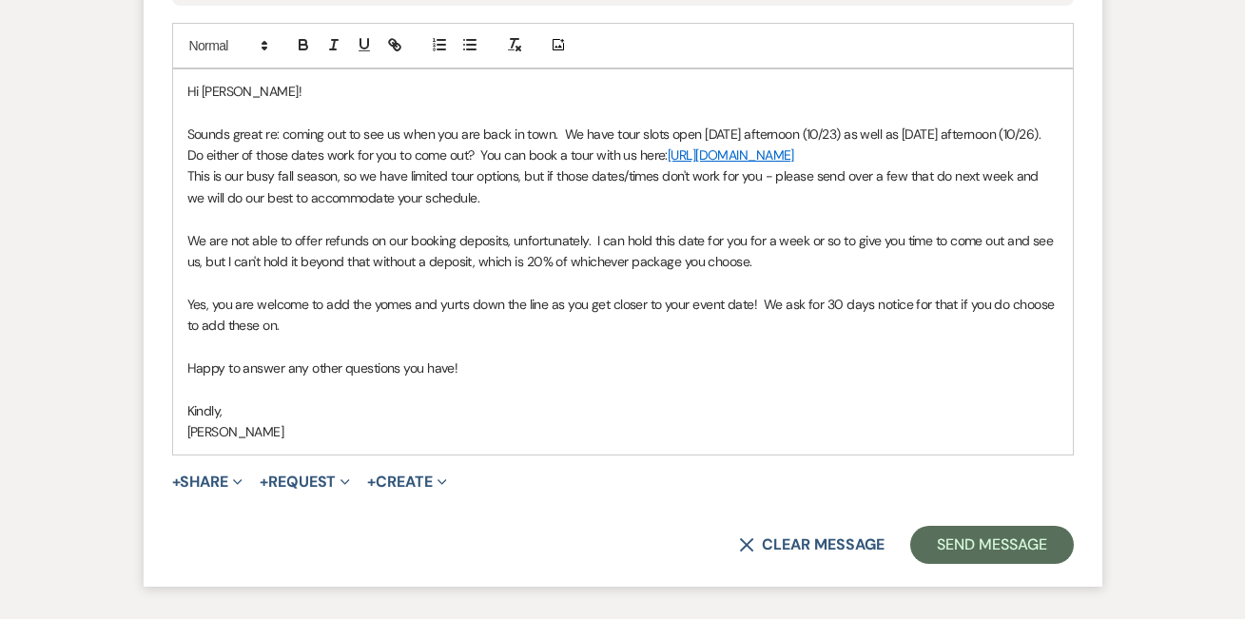
click at [895, 387] on p at bounding box center [623, 389] width 872 height 21
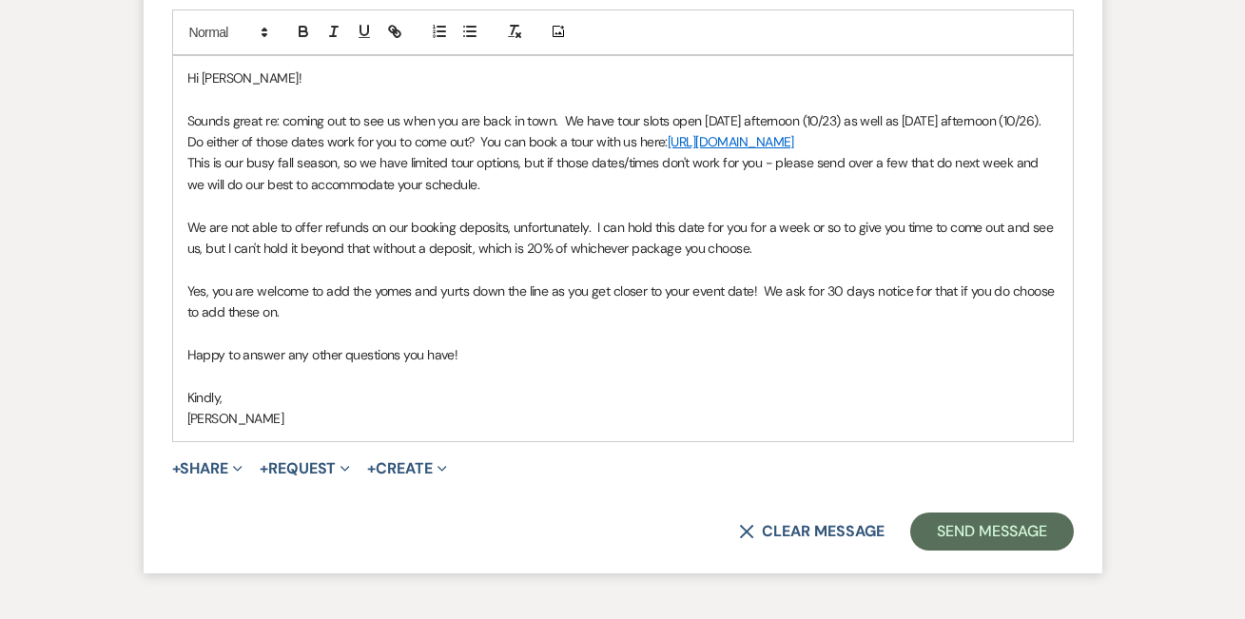
scroll to position [3029, 0]
click at [962, 519] on button "Send Message" at bounding box center [992, 531] width 163 height 38
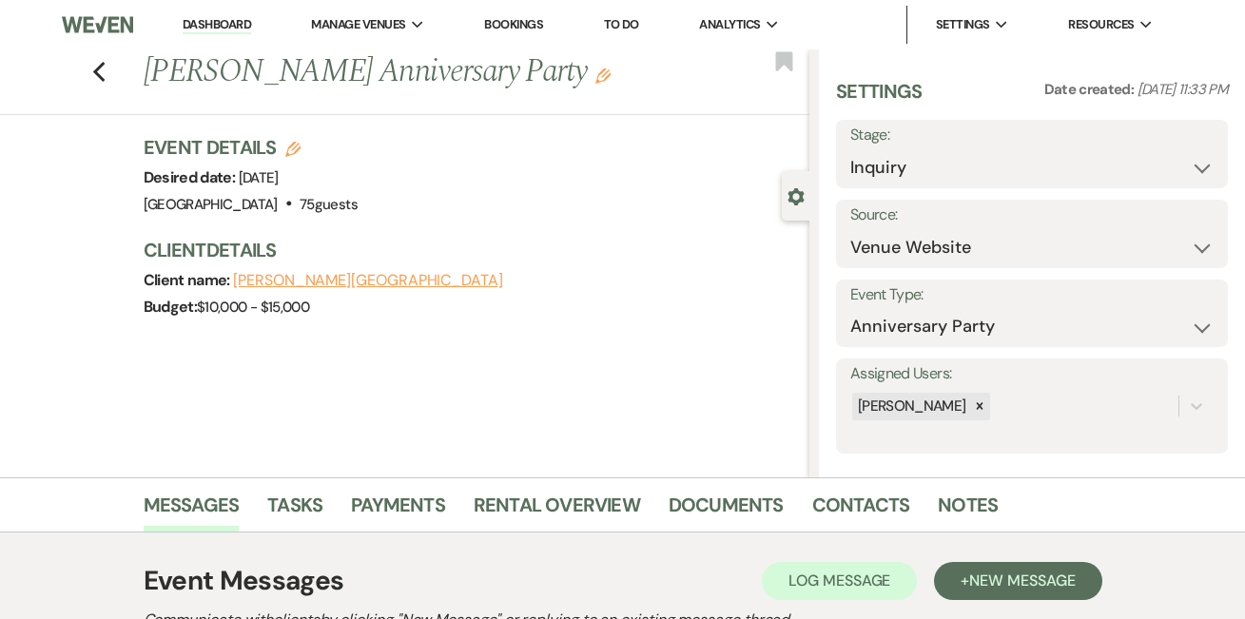
scroll to position [0, 0]
click at [229, 21] on link "Dashboard" at bounding box center [217, 25] width 69 height 18
